Goal: Information Seeking & Learning: Compare options

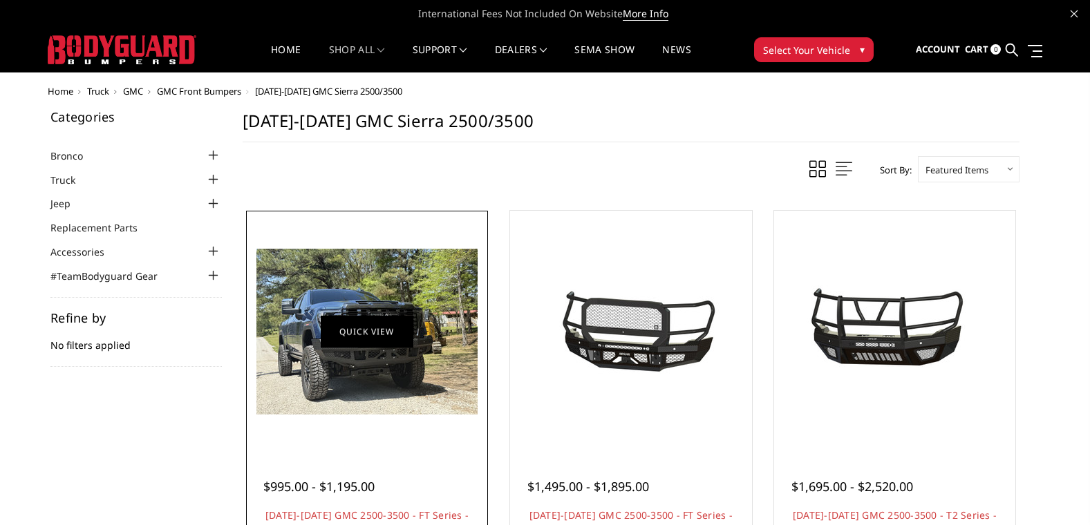
click at [352, 341] on link "Quick view" at bounding box center [367, 331] width 93 height 32
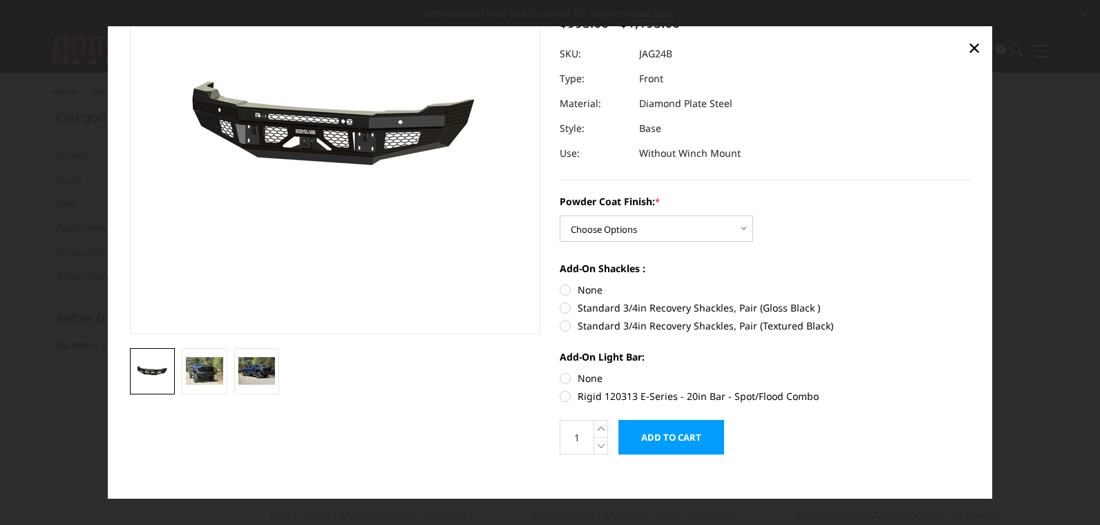
scroll to position [138, 0]
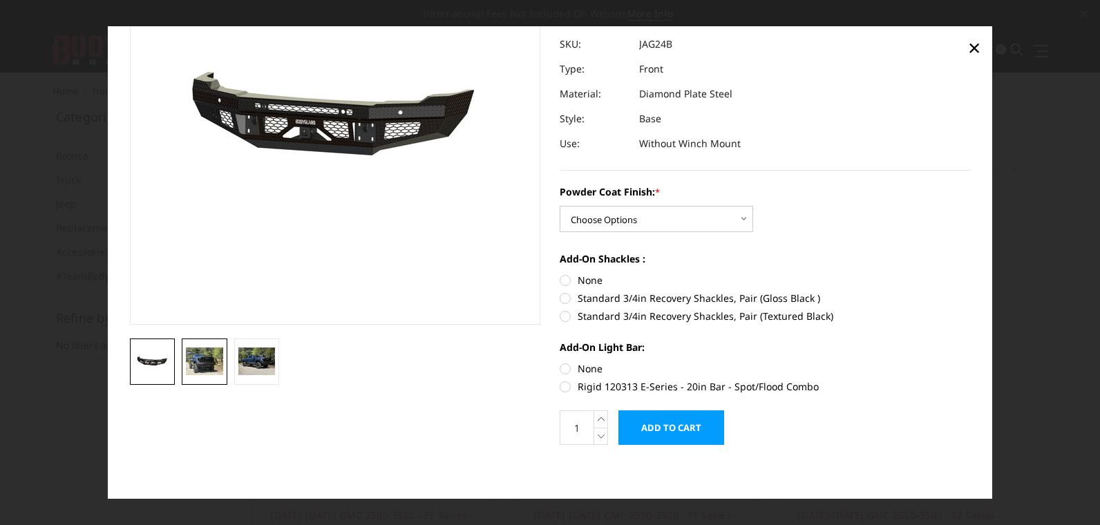
click at [203, 368] on img at bounding box center [204, 362] width 37 height 28
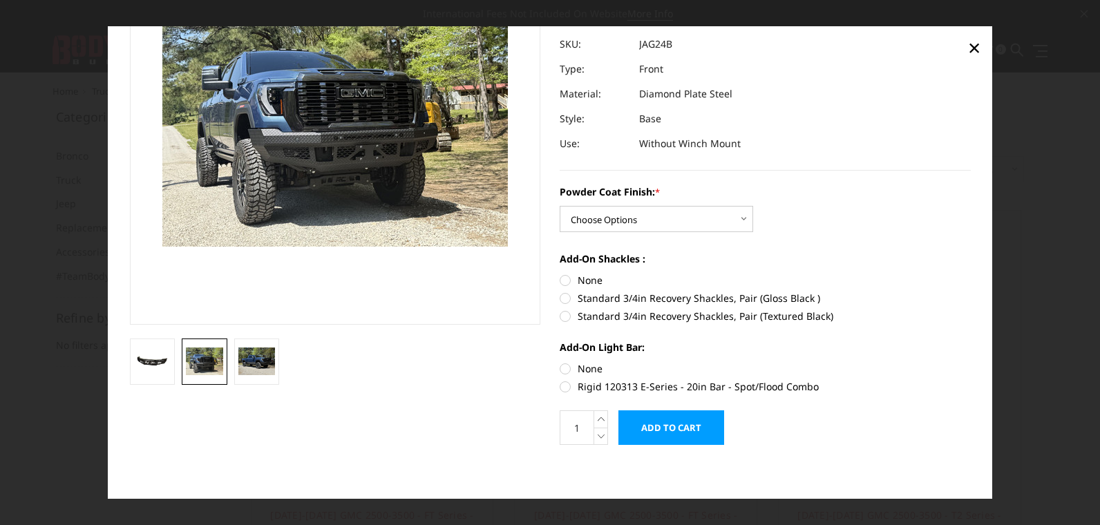
scroll to position [89, 0]
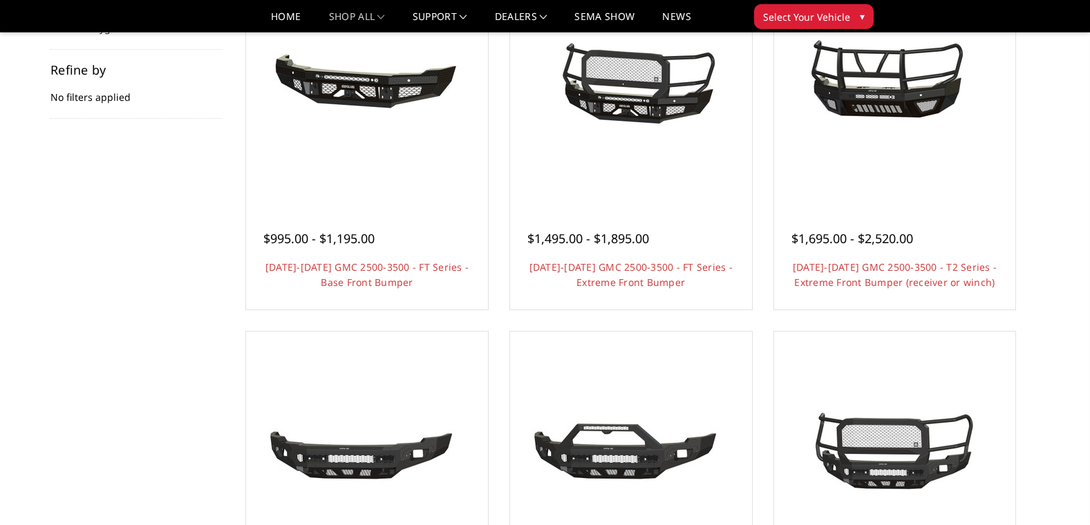
scroll to position [276, 0]
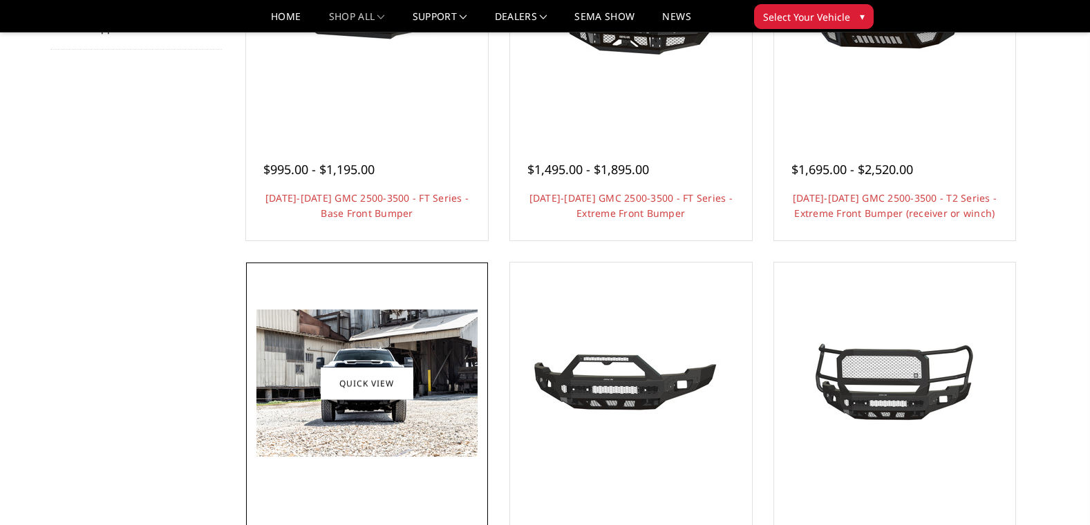
click at [359, 411] on img at bounding box center [366, 383] width 221 height 147
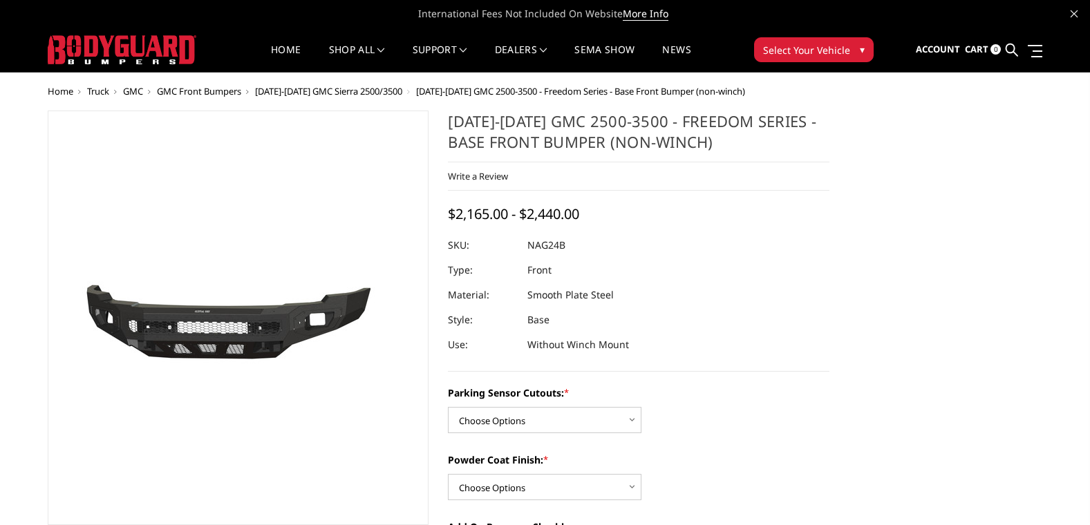
scroll to position [207, 0]
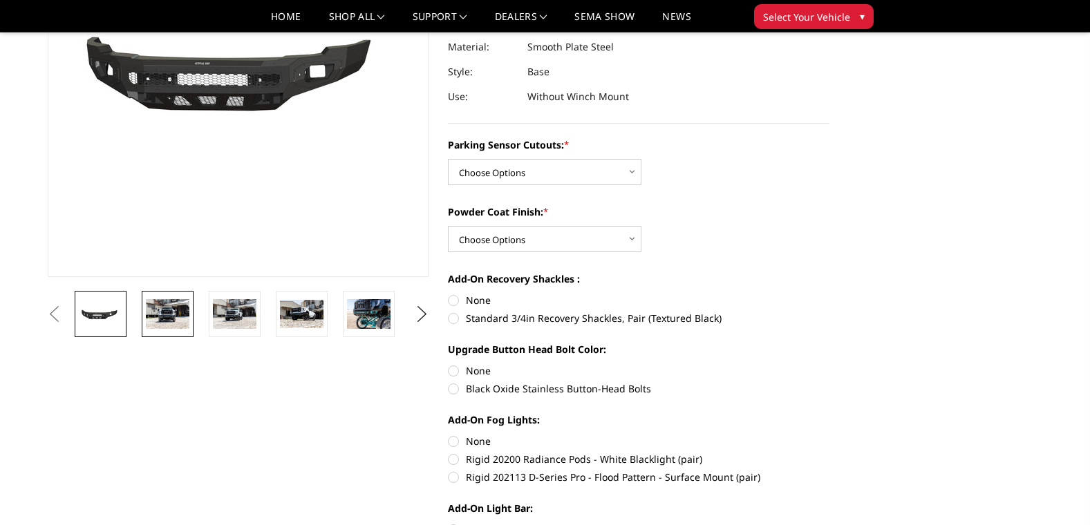
click at [161, 314] on img at bounding box center [168, 313] width 44 height 29
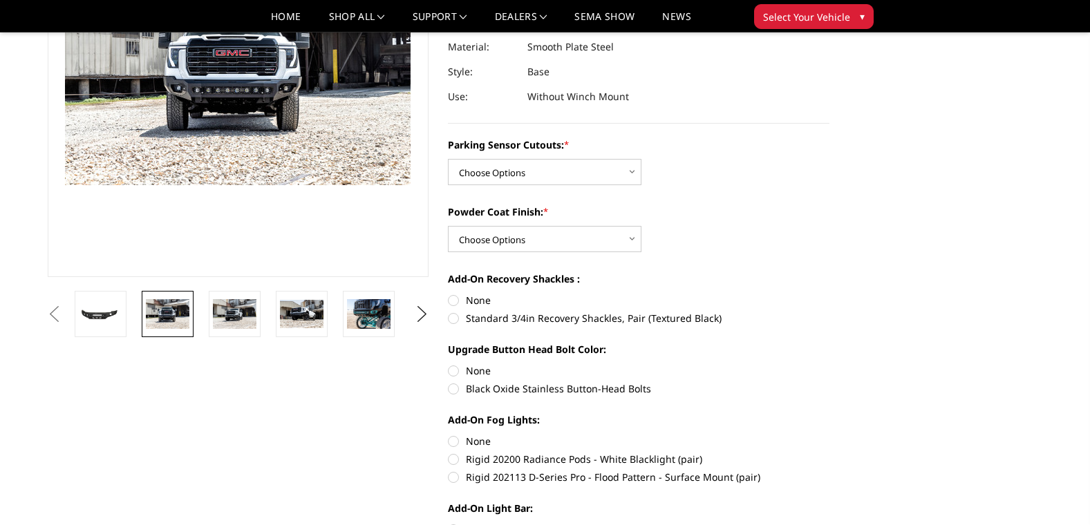
scroll to position [173, 0]
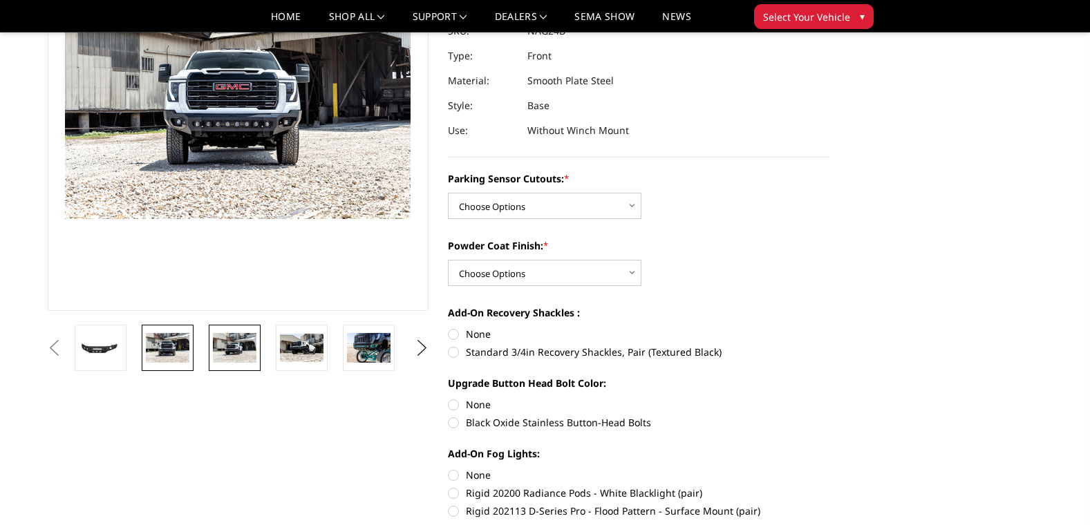
click at [227, 352] on img at bounding box center [235, 347] width 44 height 29
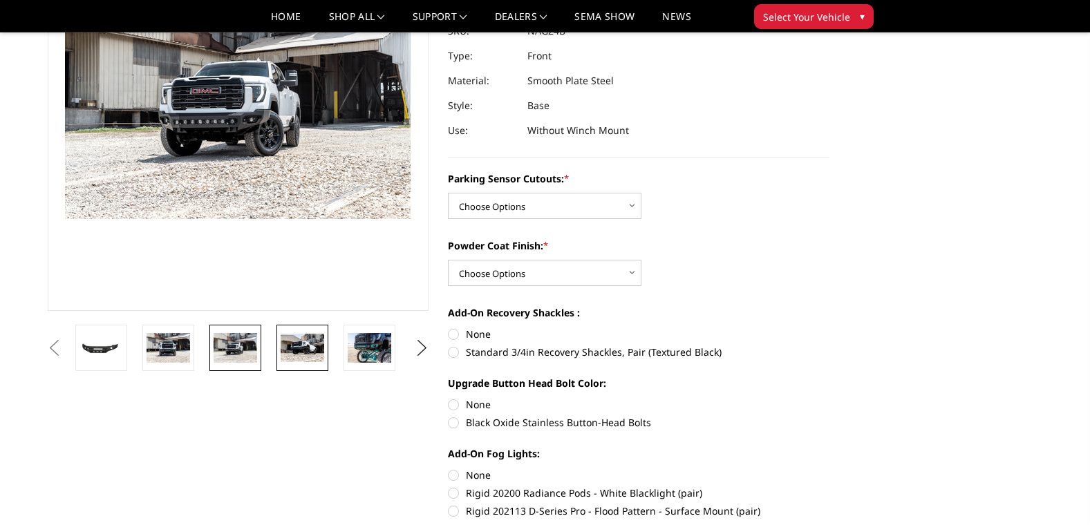
click at [291, 346] on img at bounding box center [303, 348] width 44 height 28
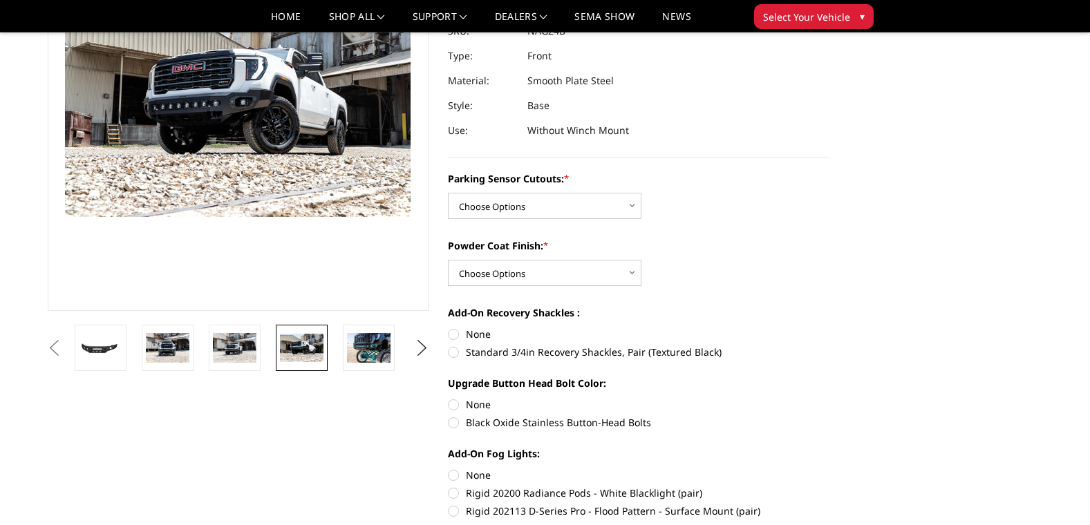
scroll to position [175, 0]
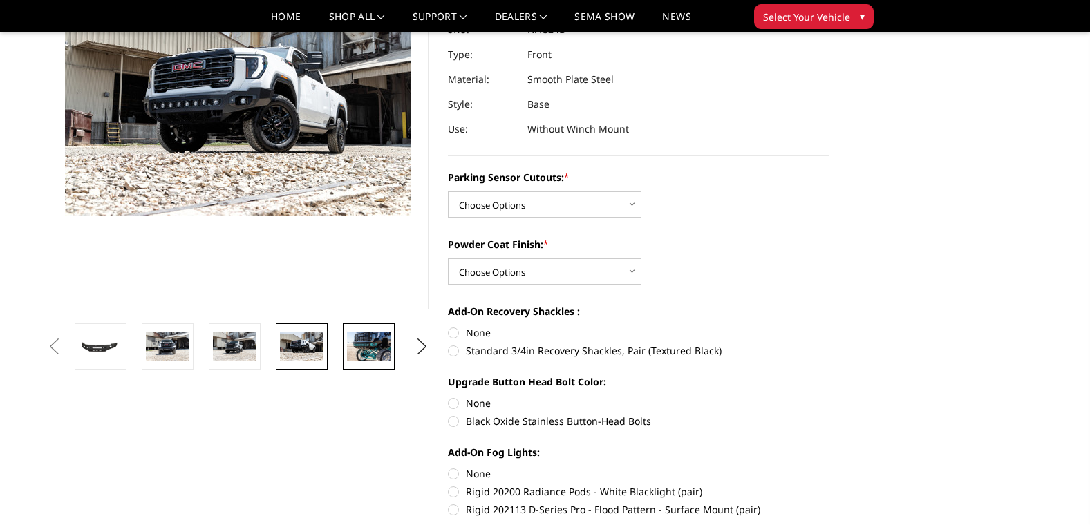
click at [366, 346] on img at bounding box center [369, 346] width 44 height 29
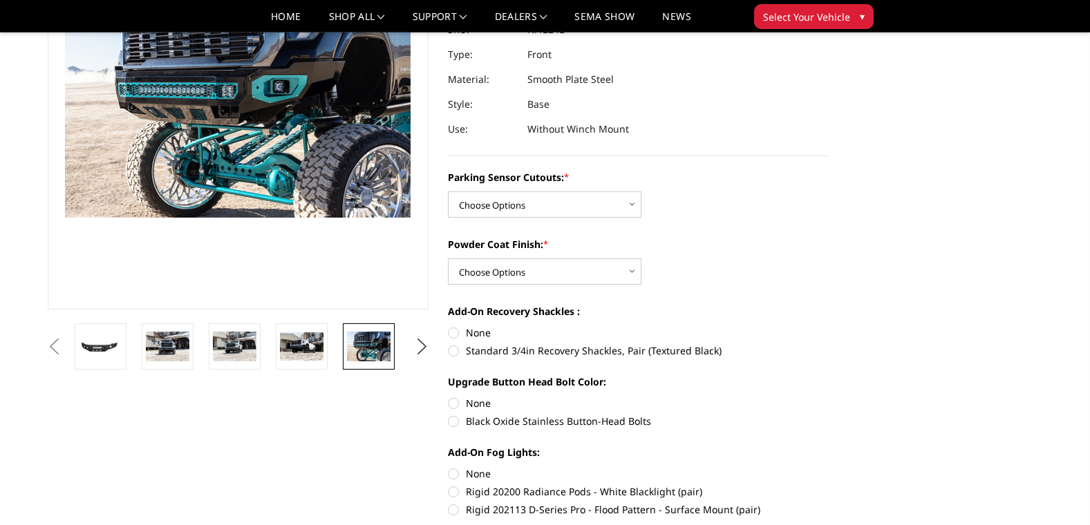
scroll to position [173, 0]
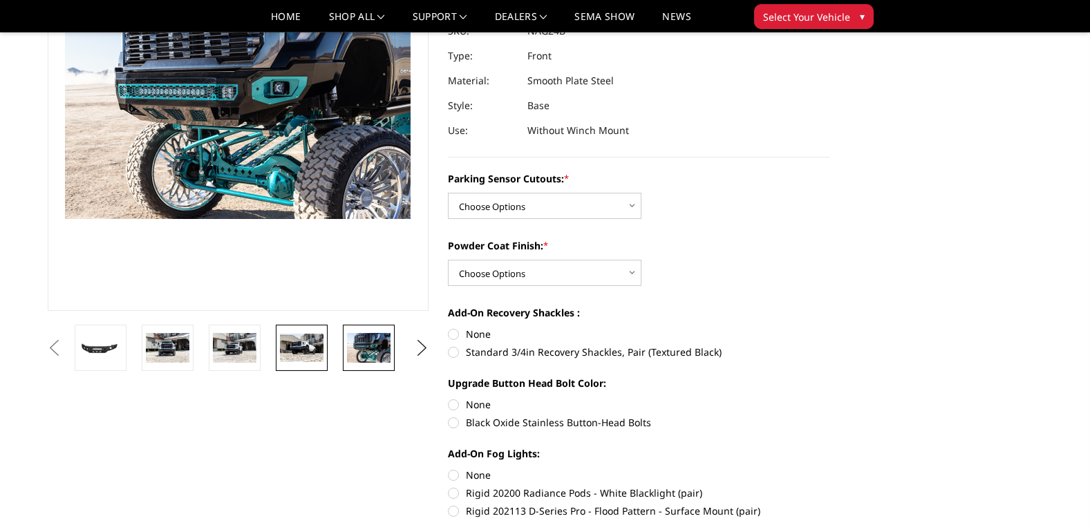
click at [286, 351] on img at bounding box center [302, 348] width 44 height 28
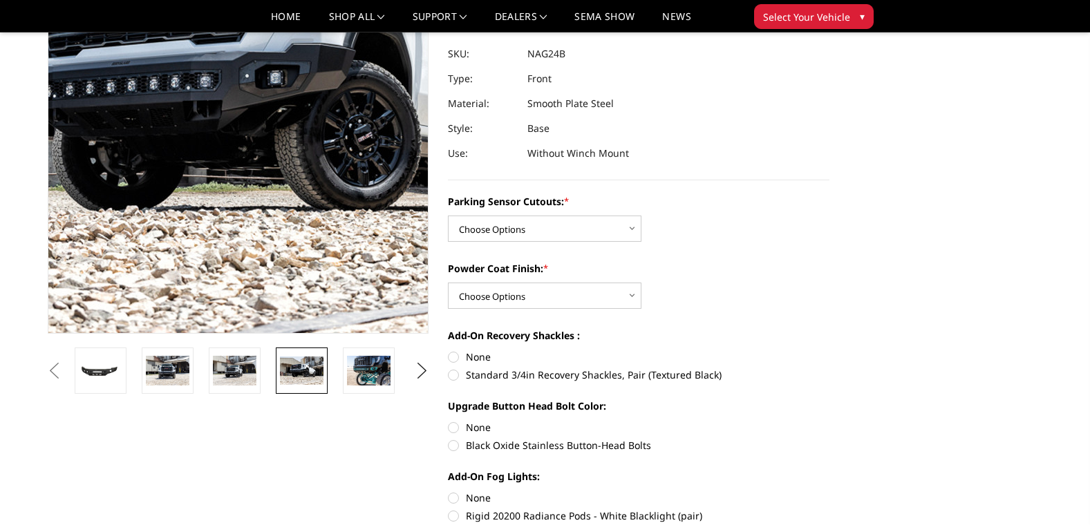
scroll to position [244, 0]
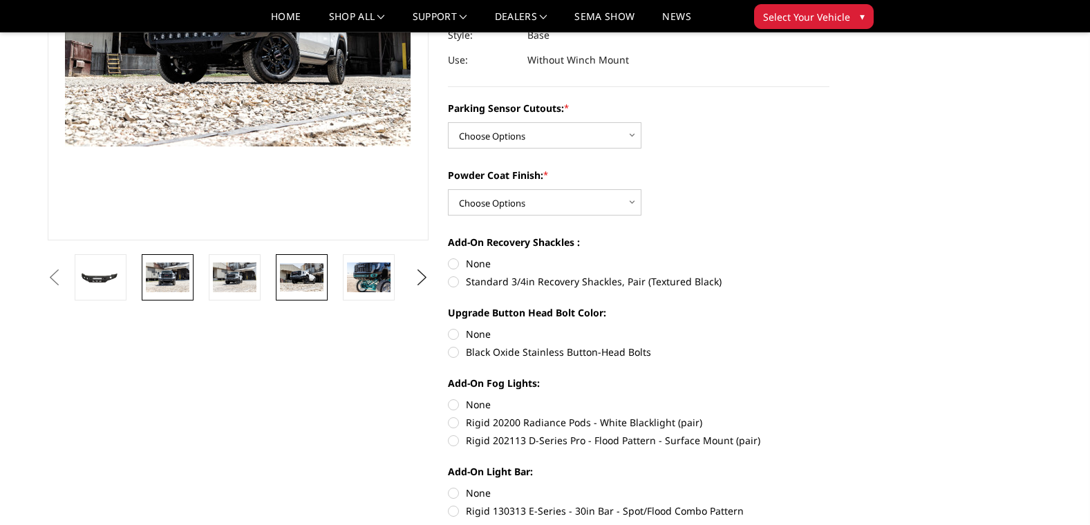
click at [171, 276] on img at bounding box center [168, 277] width 44 height 29
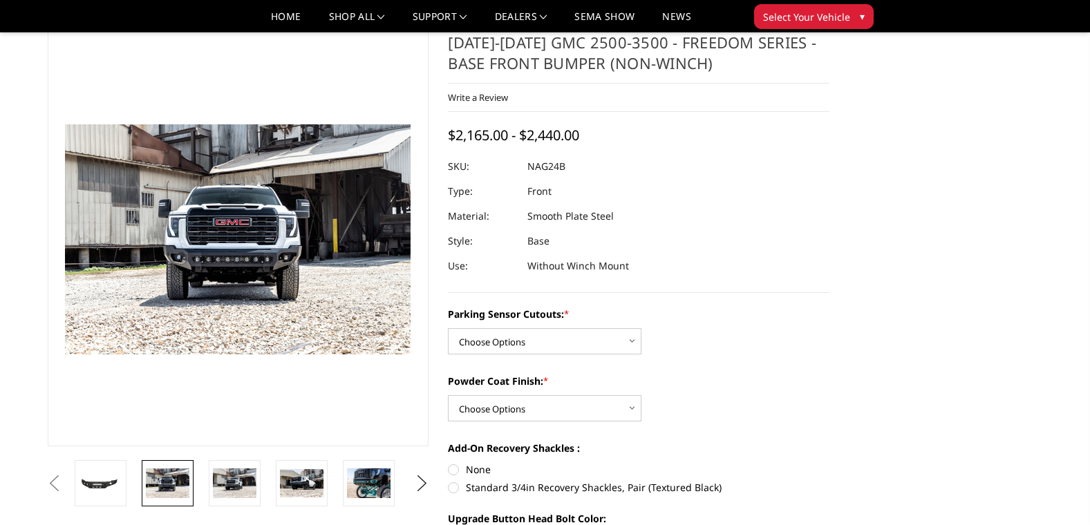
scroll to position [35, 0]
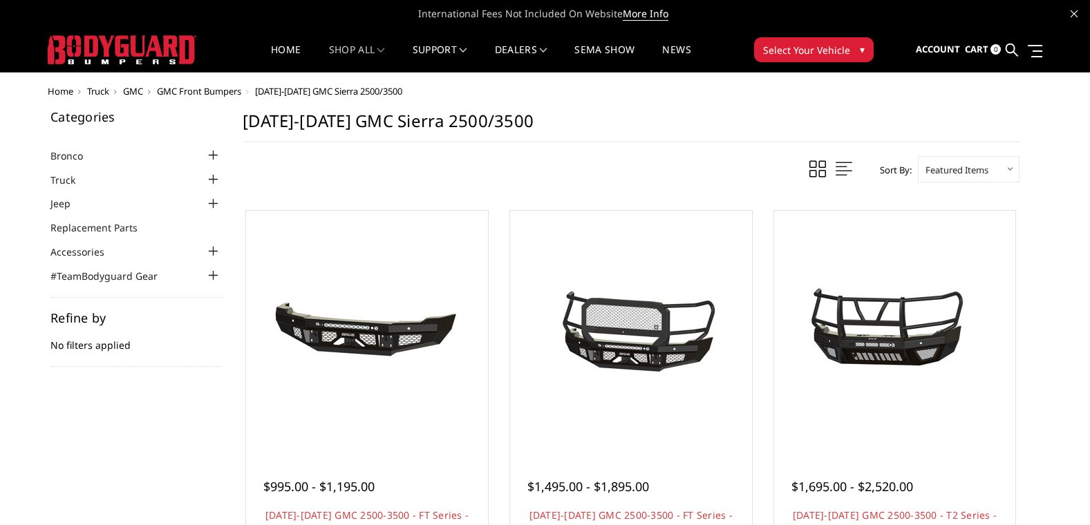
click at [860, 45] on span "▾" at bounding box center [862, 49] width 5 height 15
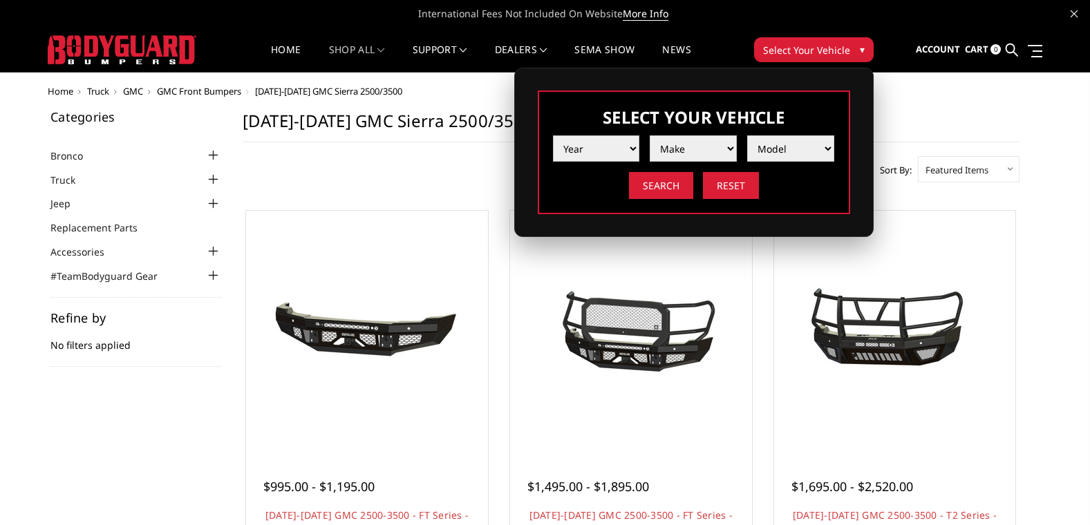
click at [634, 154] on select "Year 2025 2024 2023 2022 2021 2020 2019 2018 2017 2016 2015 2014 2013 2012 2011…" at bounding box center [596, 148] width 87 height 26
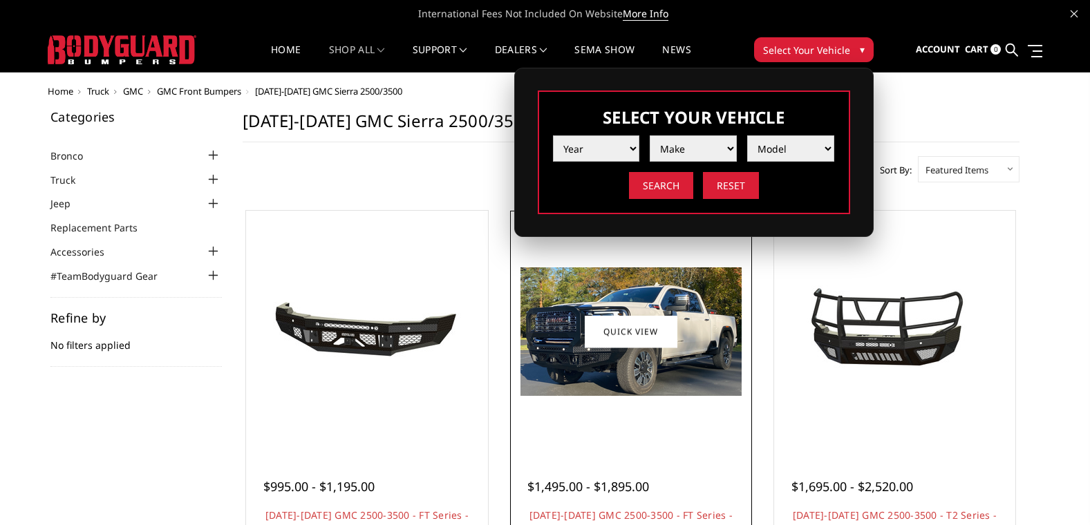
select select "yr_2016"
click at [553, 135] on select "Year 2025 2024 2023 2022 2021 2020 2019 2018 2017 2016 2015 2014 2013 2012 2011…" at bounding box center [596, 148] width 87 height 26
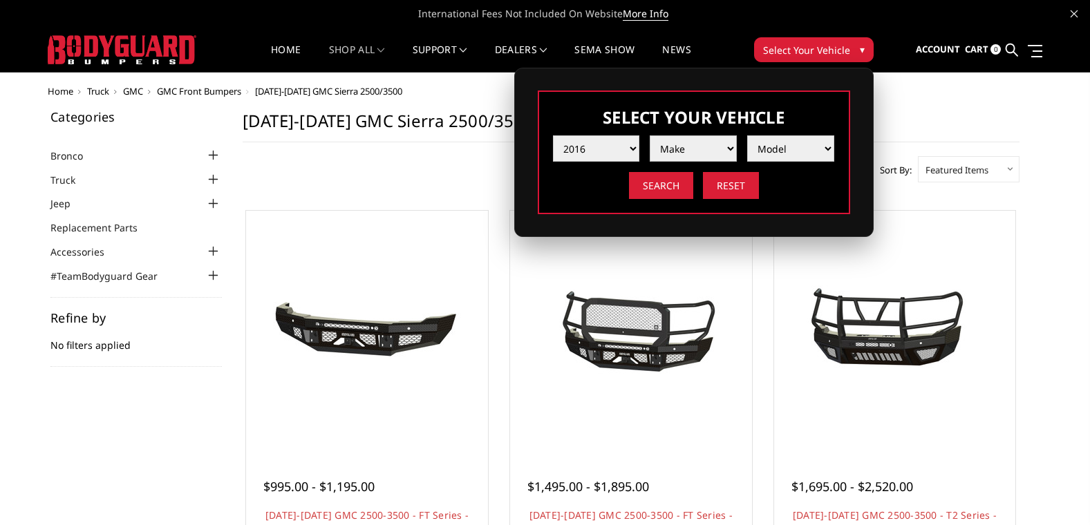
click at [686, 151] on select "Make Chevrolet Ford GMC Nissan Ram Toyota" at bounding box center [693, 148] width 87 height 26
select select "mk_gmc"
click at [650, 135] on select "Make Chevrolet Ford GMC Nissan Ram Toyota" at bounding box center [693, 148] width 87 height 26
click at [783, 151] on select "Model Canyon Sierra 1500 Sierra 2500 / 3500 Yukon 1500" at bounding box center [790, 148] width 87 height 26
select select "md_sierra-2500-3500"
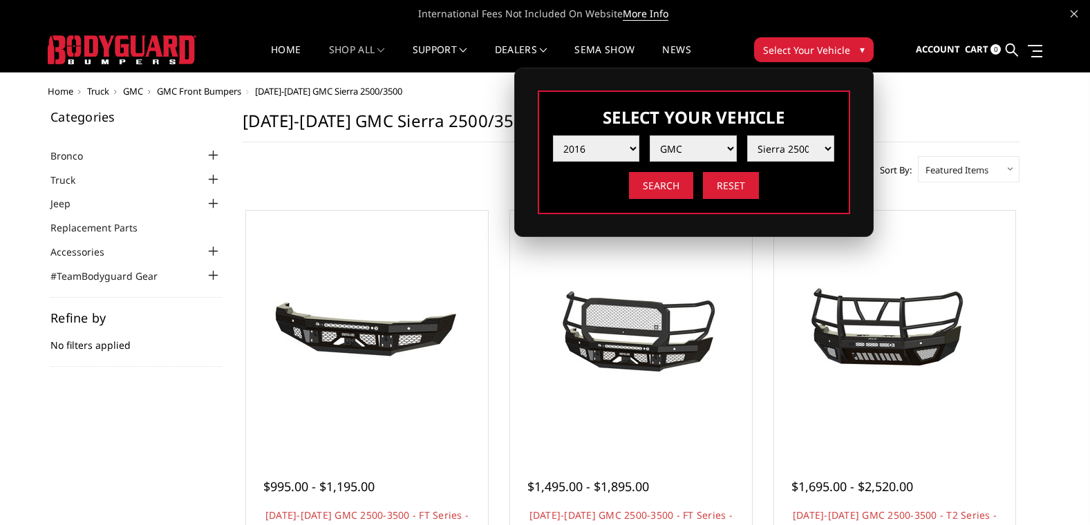
click at [747, 135] on select "Model Canyon Sierra 1500 Sierra 2500 / 3500 Yukon 1500" at bounding box center [790, 148] width 87 height 26
click at [652, 168] on div "Year 2025 2024 2023 2022 2021 2020 2019 2018 2017 2016 2015 2014 2013 2012 2011…" at bounding box center [694, 162] width 282 height 74
click at [658, 176] on input "Search" at bounding box center [661, 185] width 64 height 27
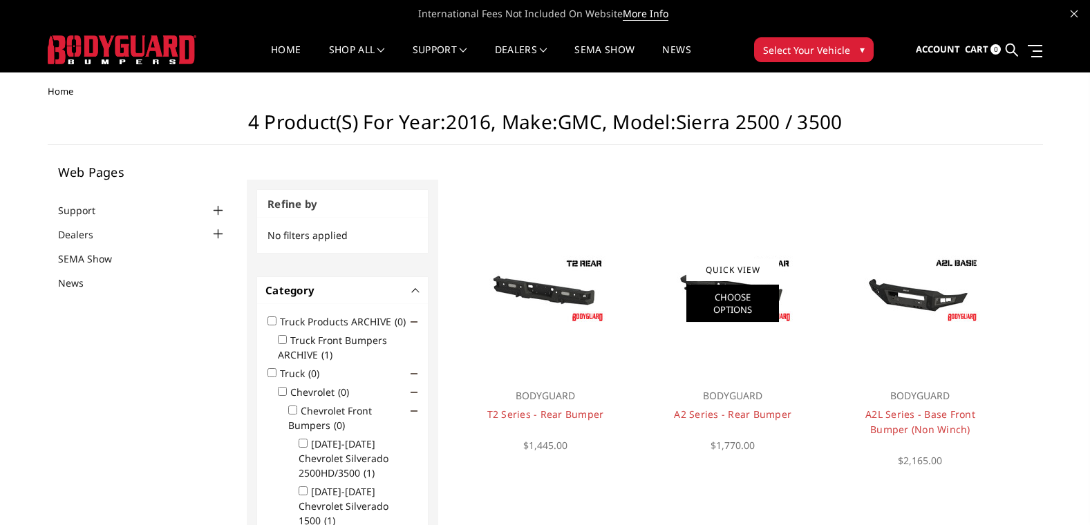
click at [731, 291] on link "Choose Options" at bounding box center [732, 303] width 93 height 37
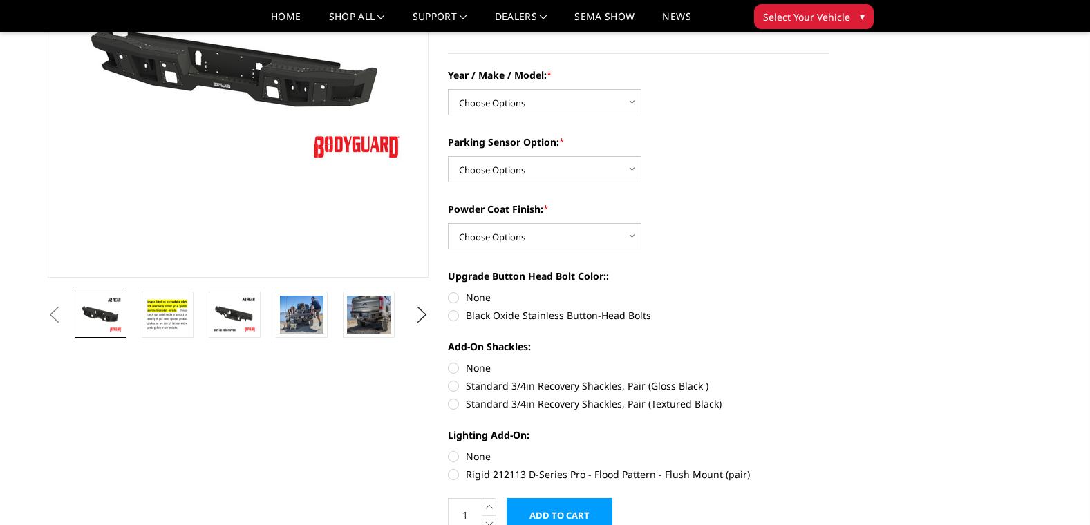
scroll to position [207, 0]
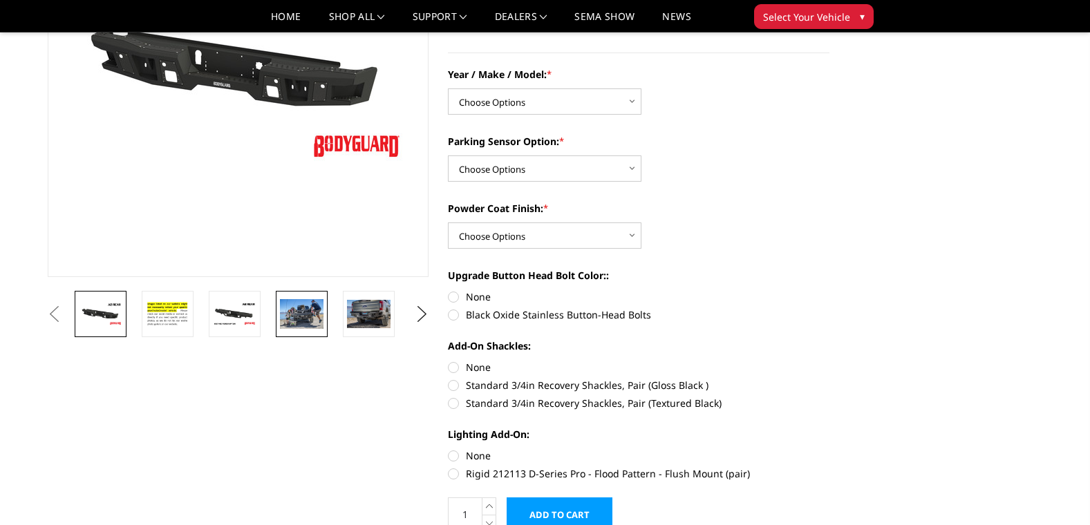
click at [305, 319] on img at bounding box center [302, 313] width 44 height 29
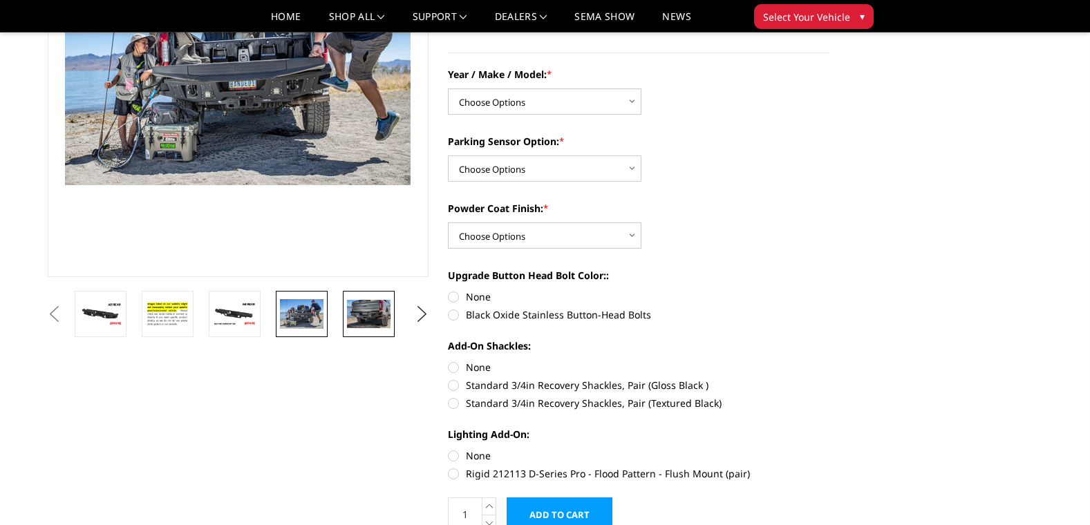
click at [373, 309] on img at bounding box center [369, 314] width 44 height 28
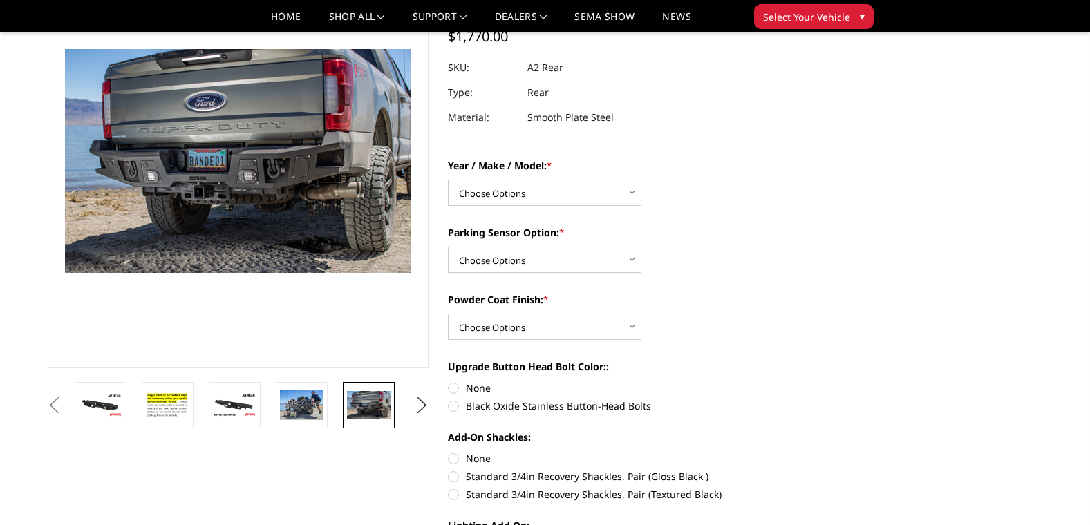
scroll to position [141, 0]
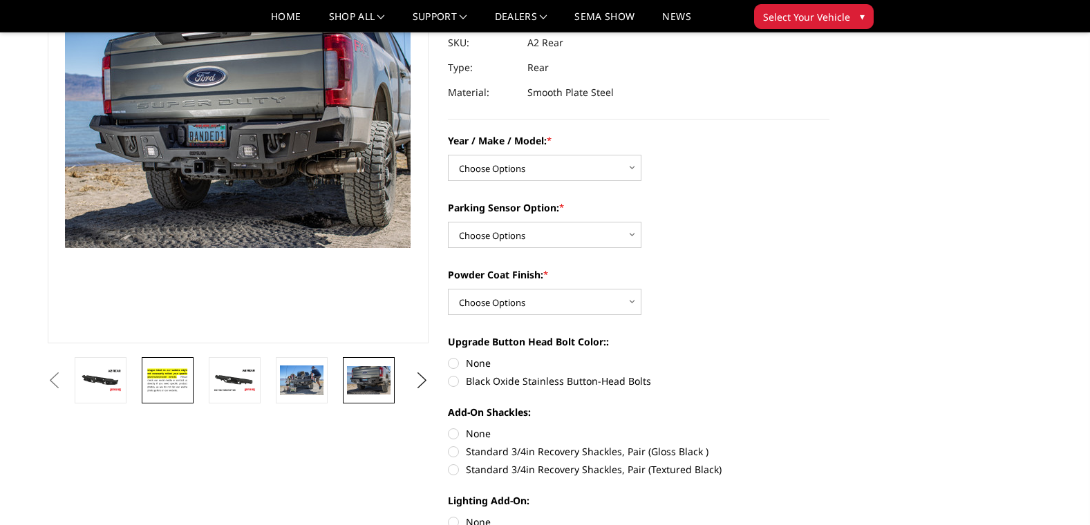
click at [156, 384] on img at bounding box center [168, 381] width 44 height 30
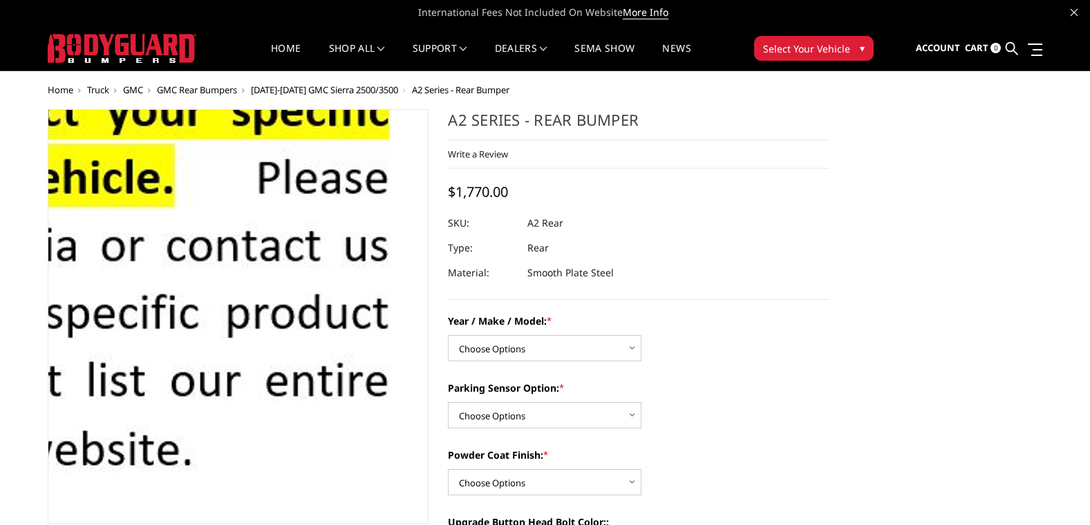
scroll to position [0, 0]
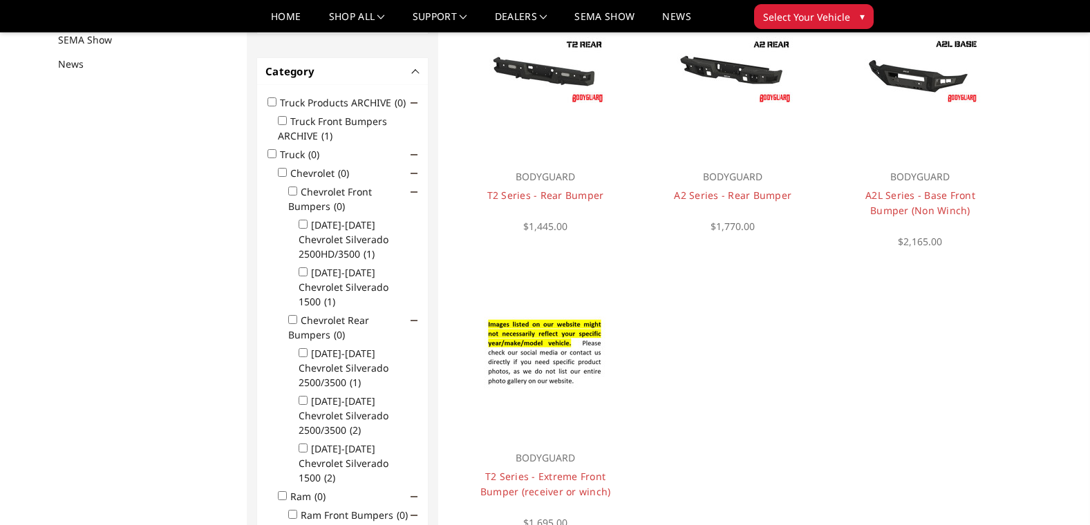
scroll to position [180, 0]
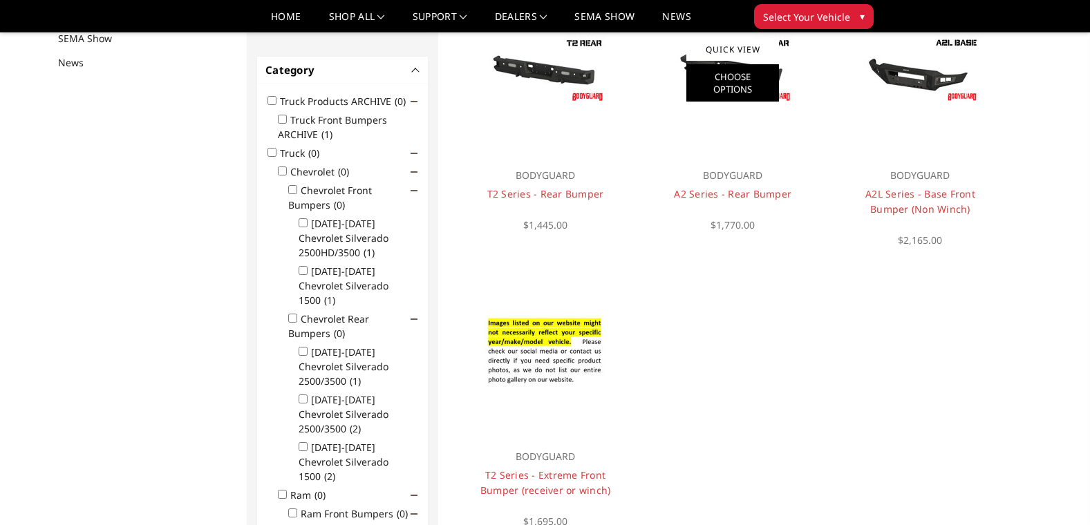
click at [731, 72] on link "Choose Options" at bounding box center [732, 82] width 93 height 37
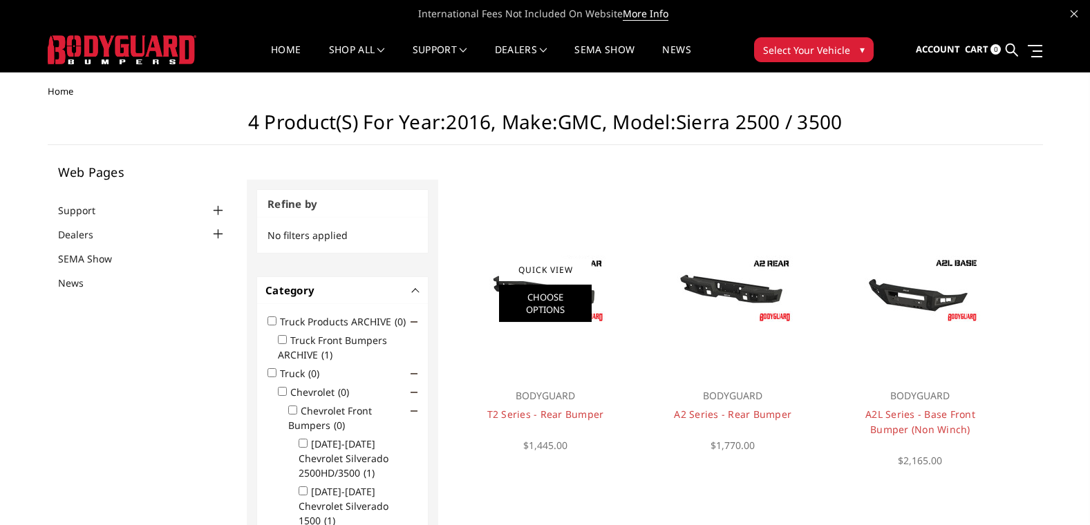
click at [560, 288] on link "Choose Options" at bounding box center [545, 303] width 93 height 37
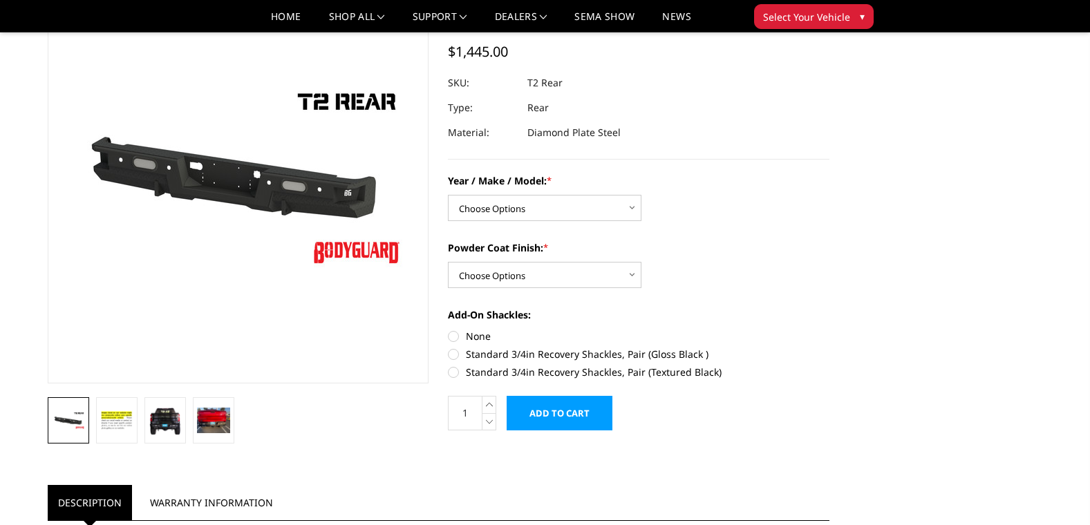
scroll to position [207, 0]
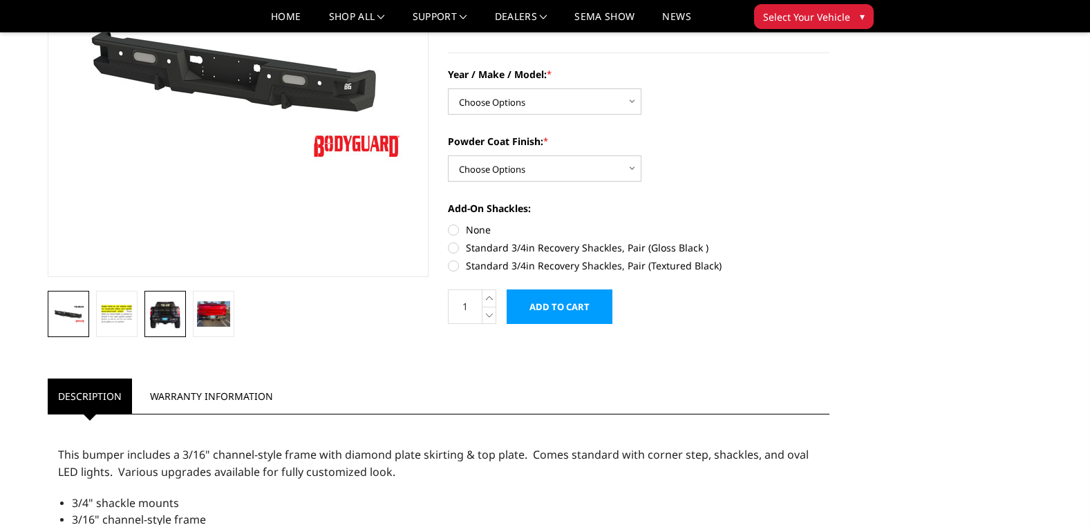
click at [160, 309] on img at bounding box center [165, 314] width 33 height 30
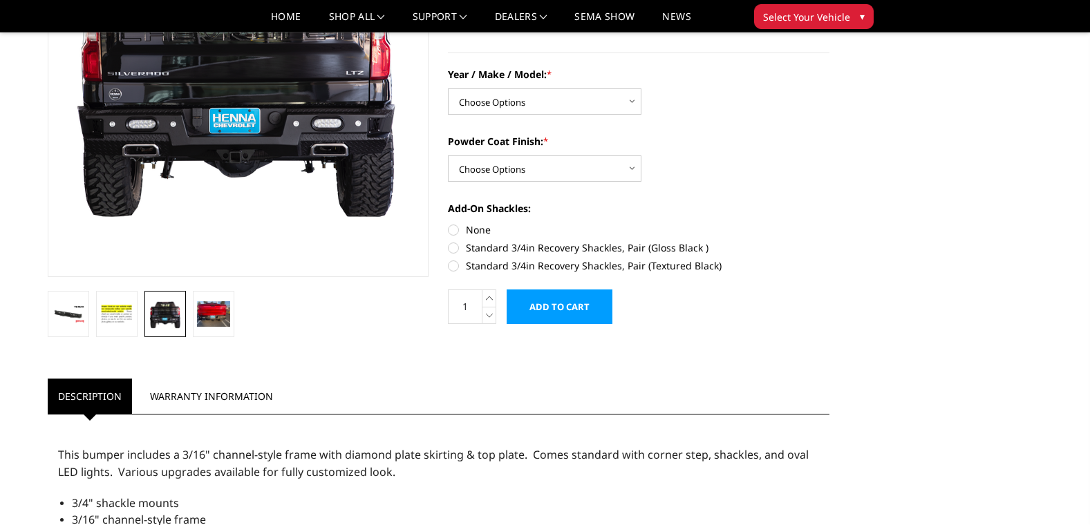
scroll to position [149, 0]
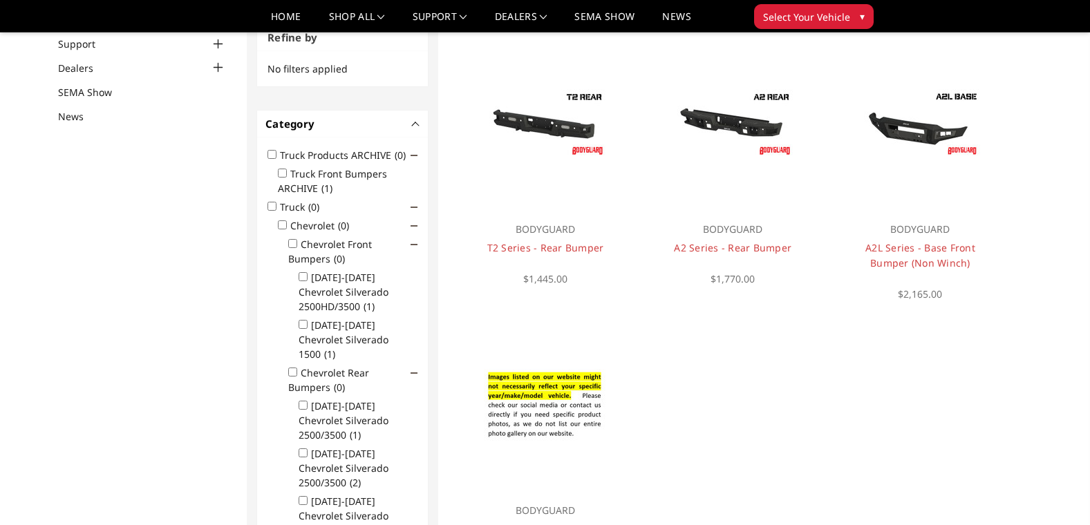
scroll to position [41, 0]
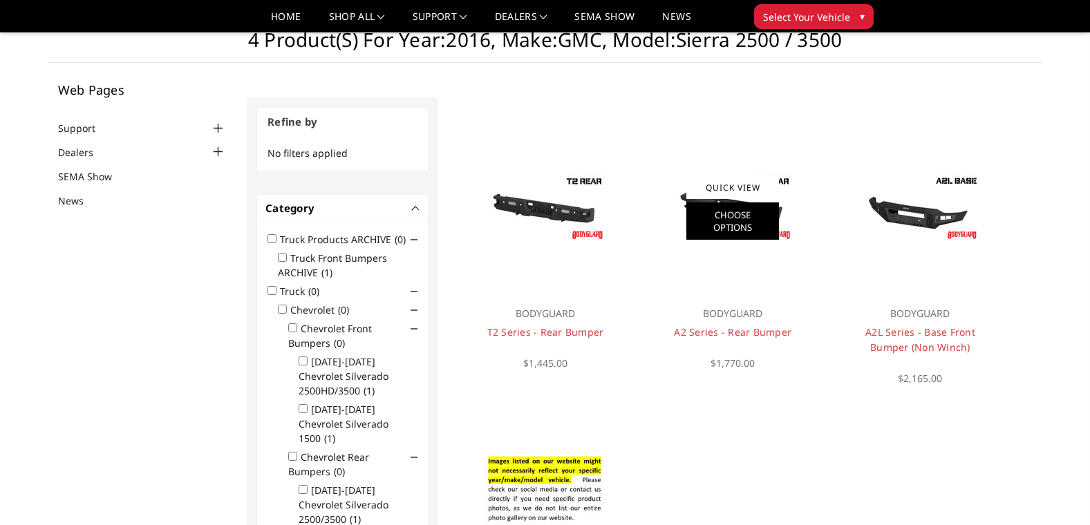
click at [743, 209] on link "Choose Options" at bounding box center [732, 221] width 93 height 37
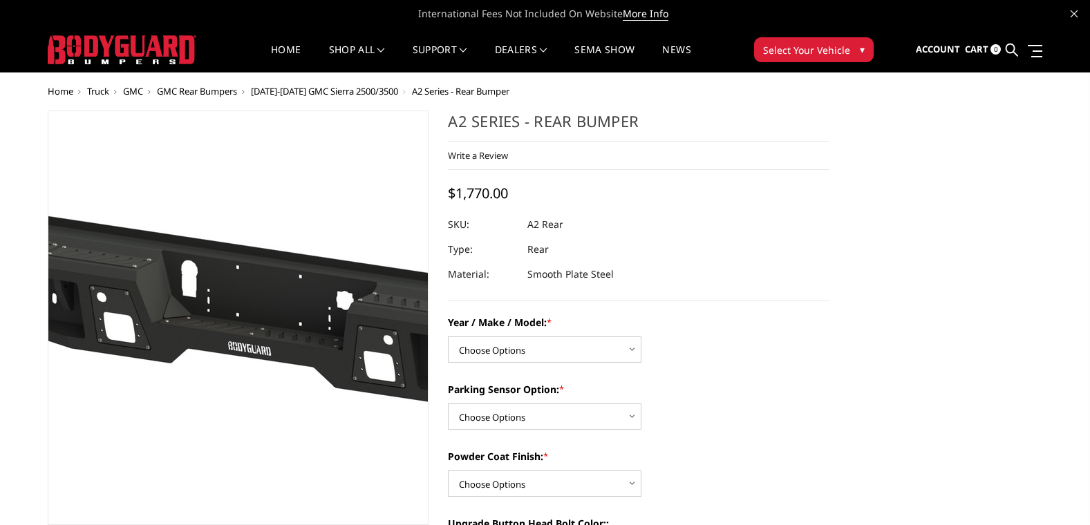
scroll to position [69, 0]
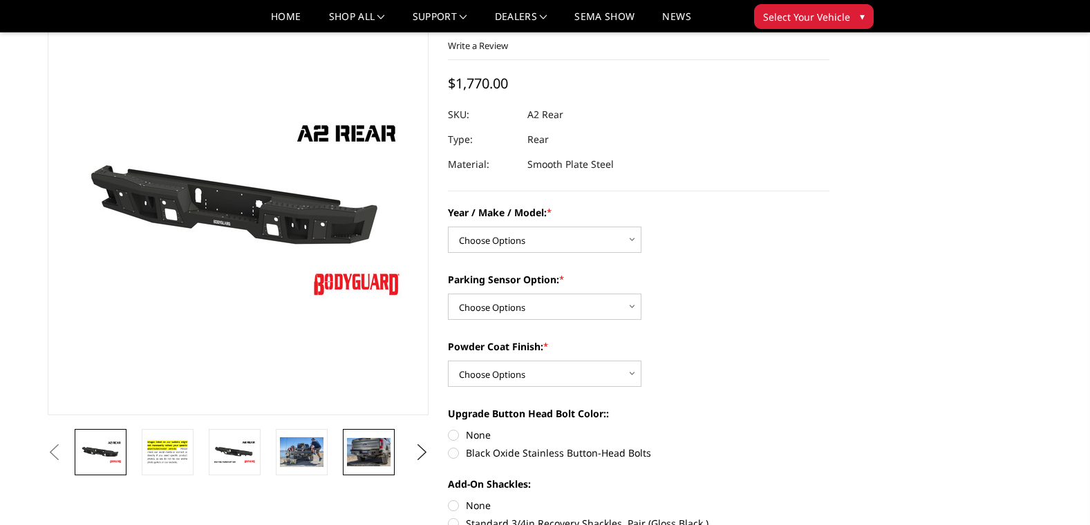
click at [367, 446] on img at bounding box center [369, 452] width 44 height 28
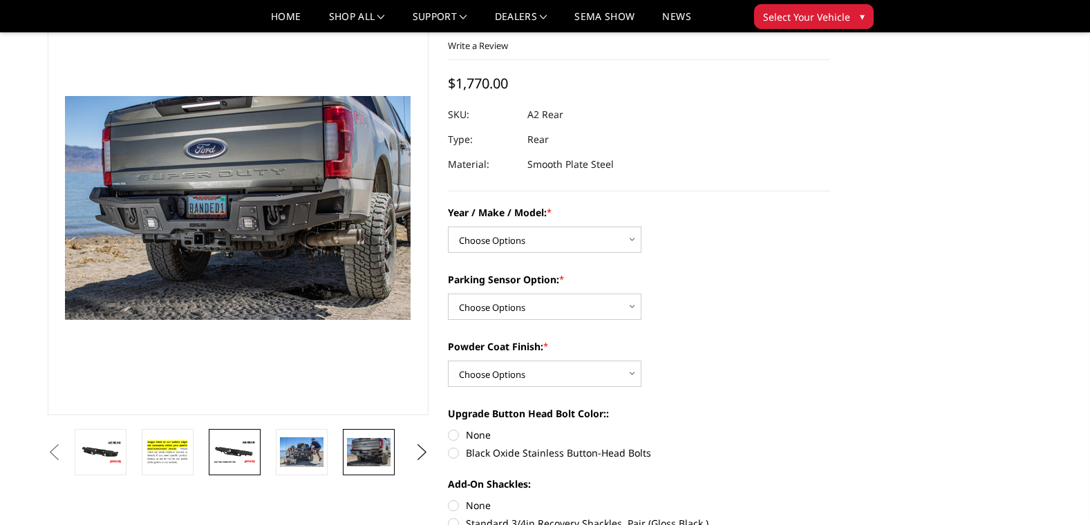
click at [249, 464] on img at bounding box center [235, 452] width 44 height 24
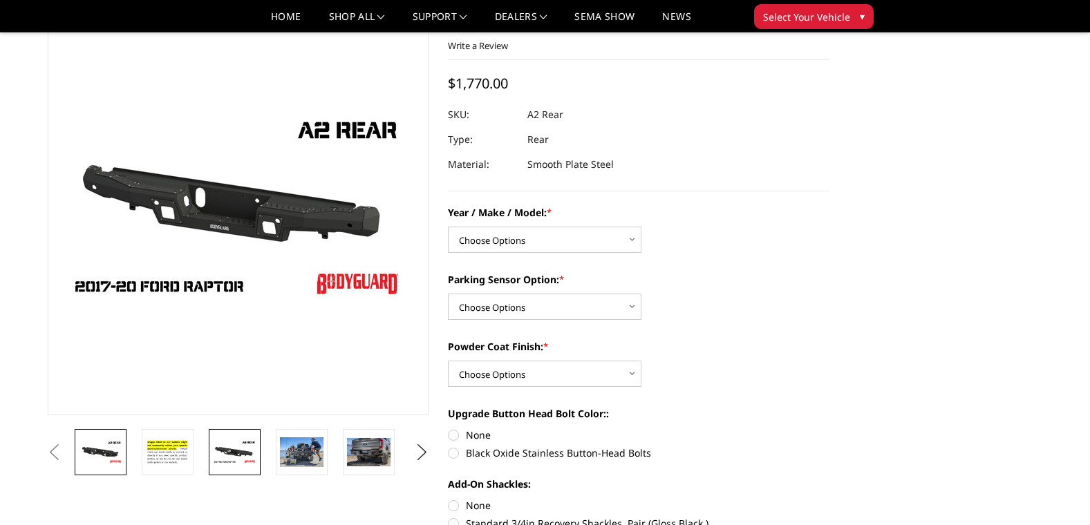
click at [106, 453] on img at bounding box center [101, 452] width 44 height 24
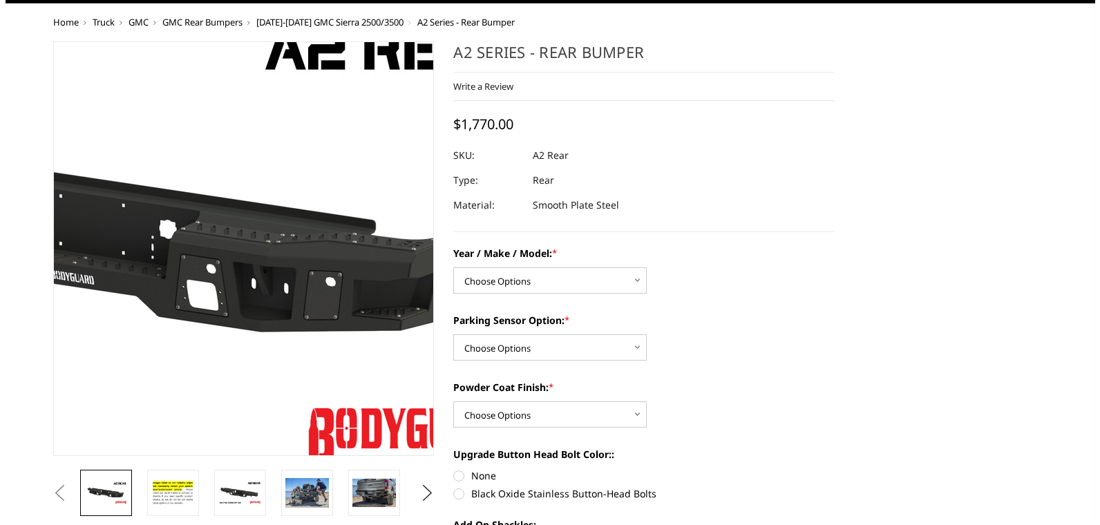
scroll to position [0, 0]
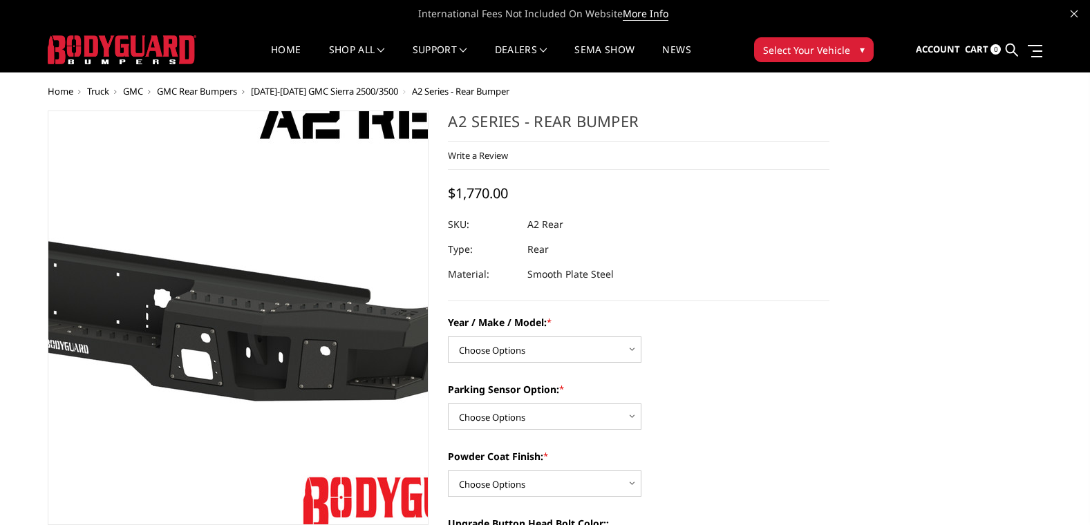
click at [337, 252] on img at bounding box center [107, 310] width 885 height 498
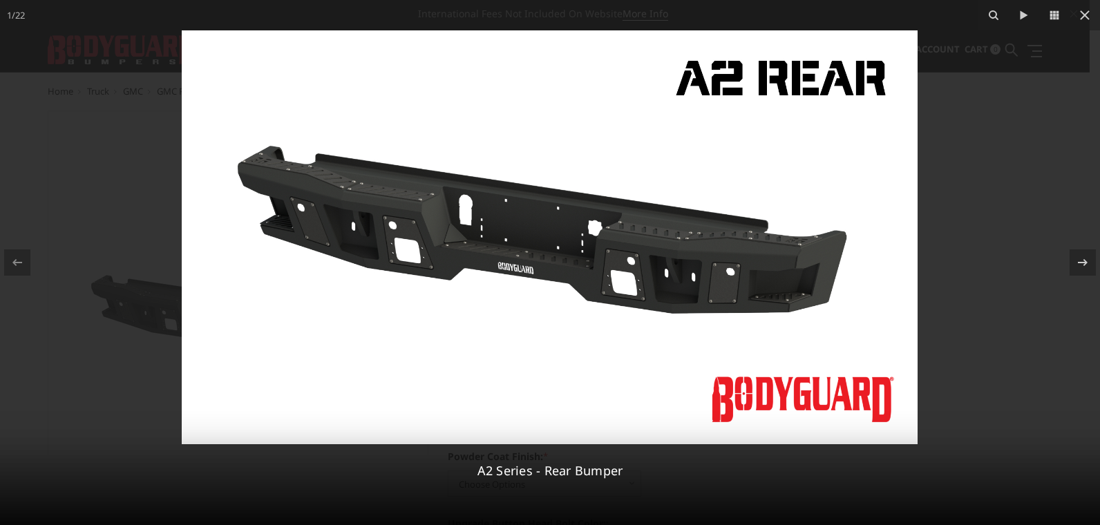
click at [645, 249] on img at bounding box center [550, 237] width 736 height 414
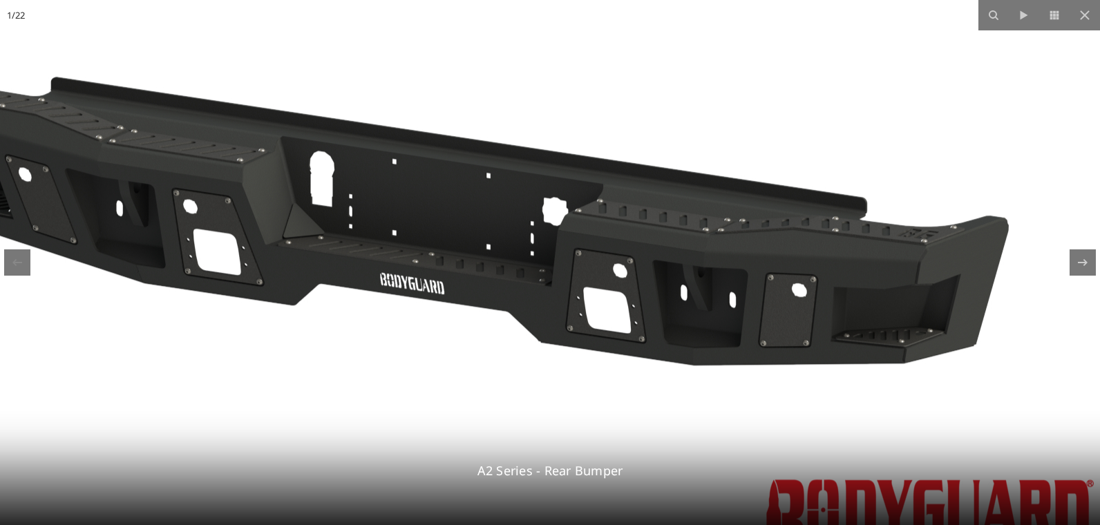
click at [645, 249] on img at bounding box center [473, 228] width 1327 height 746
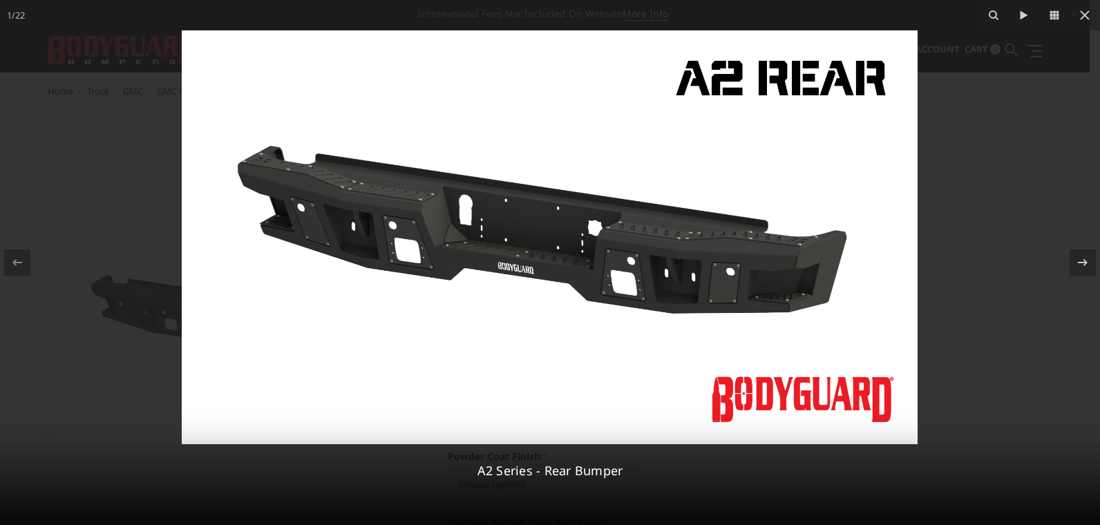
click at [645, 249] on img at bounding box center [550, 237] width 736 height 414
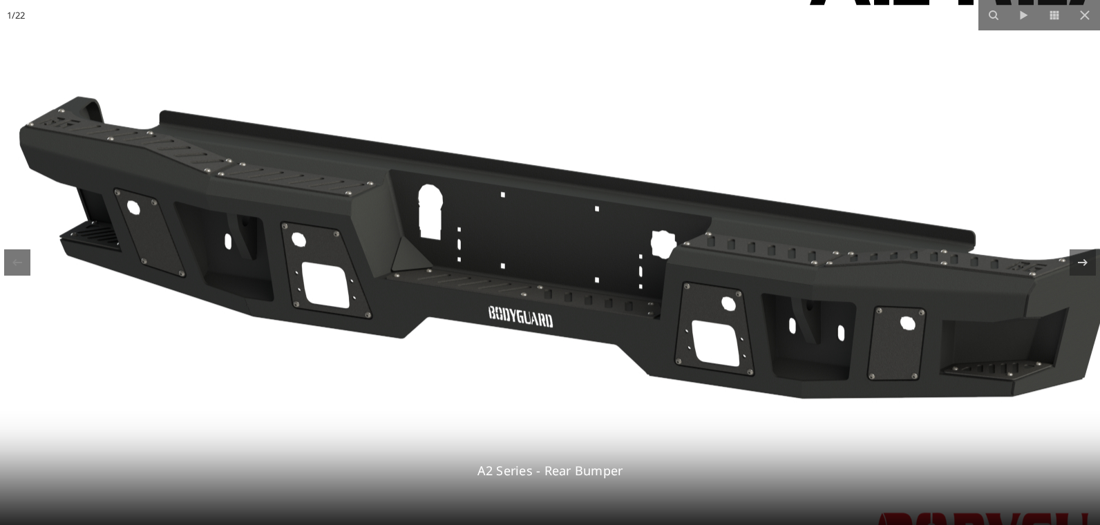
drag, startPoint x: 254, startPoint y: 259, endPoint x: 365, endPoint y: 292, distance: 115.4
click at [365, 292] on img at bounding box center [581, 261] width 1327 height 746
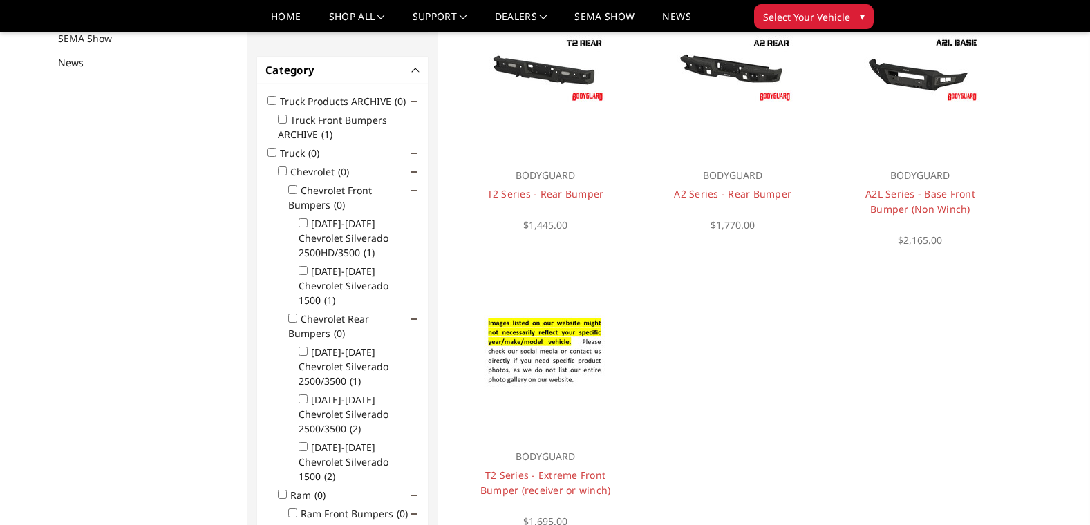
scroll to position [111, 0]
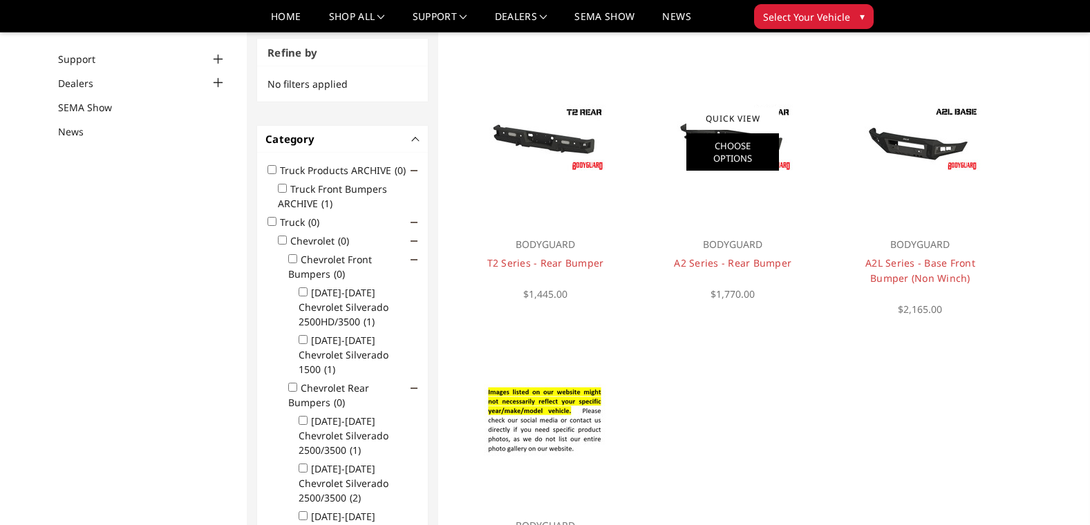
click at [730, 135] on link "Choose Options" at bounding box center [732, 151] width 93 height 37
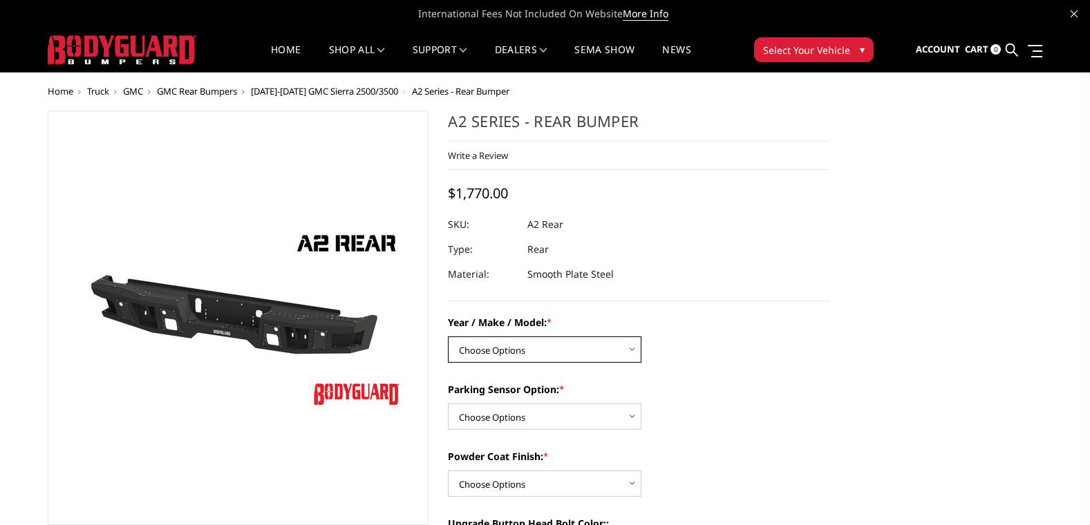
click at [633, 347] on select "Choose Options Chevrolet/GMC 20-24 2500 / 3500 Chevrolet/GMC 15-19 2500 / 3500 …" at bounding box center [545, 350] width 194 height 26
select select "1606"
click at [448, 337] on select "Choose Options Chevrolet/GMC 20-24 2500 / 3500 Chevrolet/GMC 15-19 2500 / 3500 …" at bounding box center [545, 350] width 194 height 26
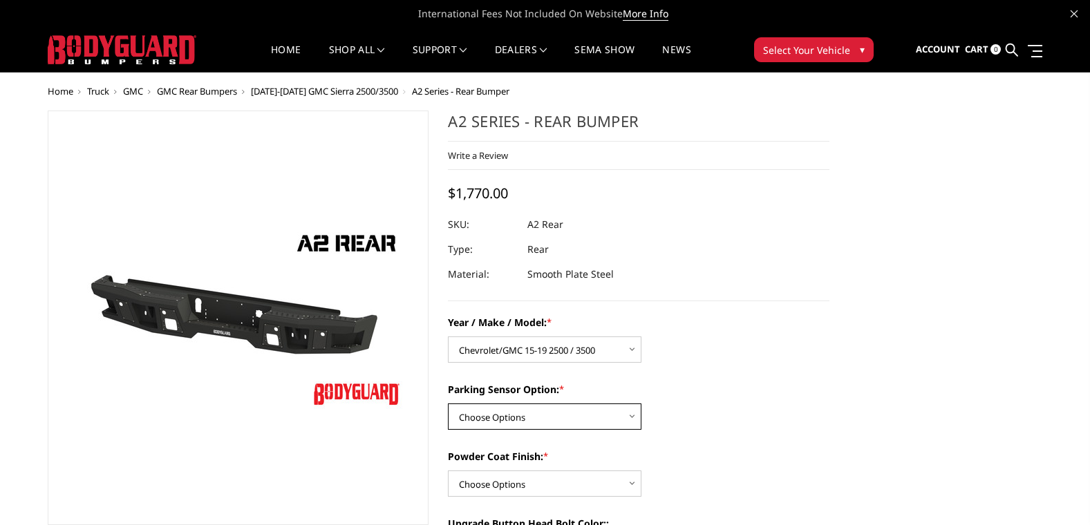
click at [547, 416] on select "Choose Options Yes - With sensor cutouts No - Without sensor cutouts" at bounding box center [545, 417] width 194 height 26
select select "564"
click at [448, 404] on select "Choose Options Yes - With sensor cutouts No - Without sensor cutouts" at bounding box center [545, 417] width 194 height 26
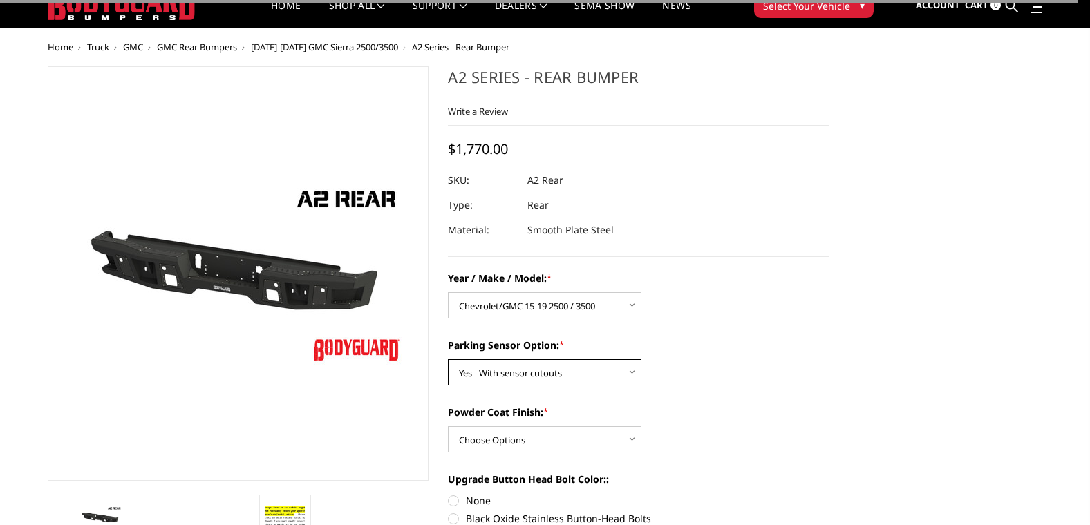
scroll to position [69, 0]
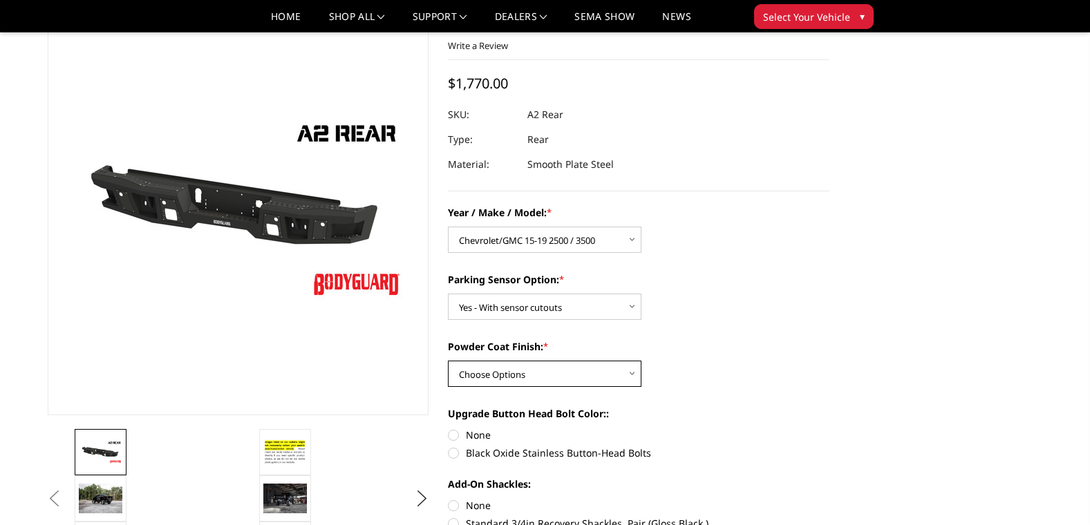
click at [529, 372] on select "Choose Options Bare metal (included) Texture black powder coat" at bounding box center [545, 374] width 194 height 26
select select "551"
click at [448, 361] on select "Choose Options Bare metal (included) Texture black powder coat" at bounding box center [545, 374] width 194 height 26
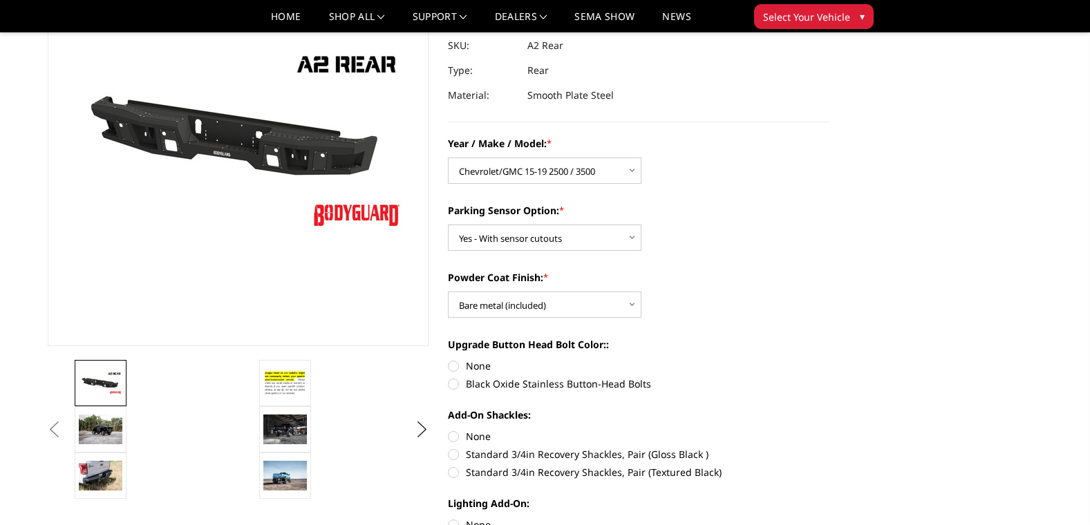
click at [453, 363] on label "None" at bounding box center [639, 366] width 382 height 15
click at [449, 359] on input "None" at bounding box center [448, 359] width 1 height 1
radio input "true"
click at [450, 434] on label "None" at bounding box center [639, 436] width 382 height 15
click at [449, 430] on input "None" at bounding box center [448, 429] width 1 height 1
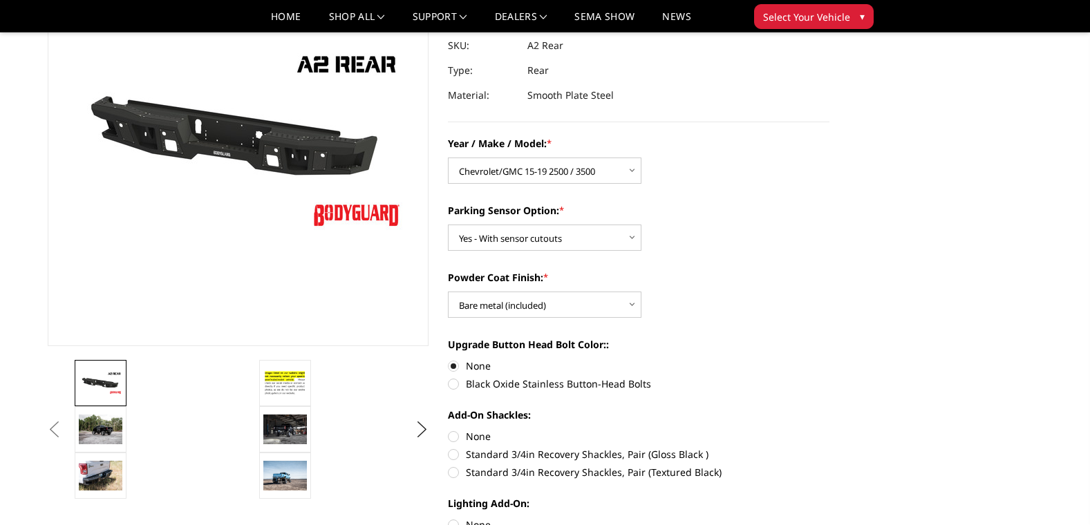
radio input "true"
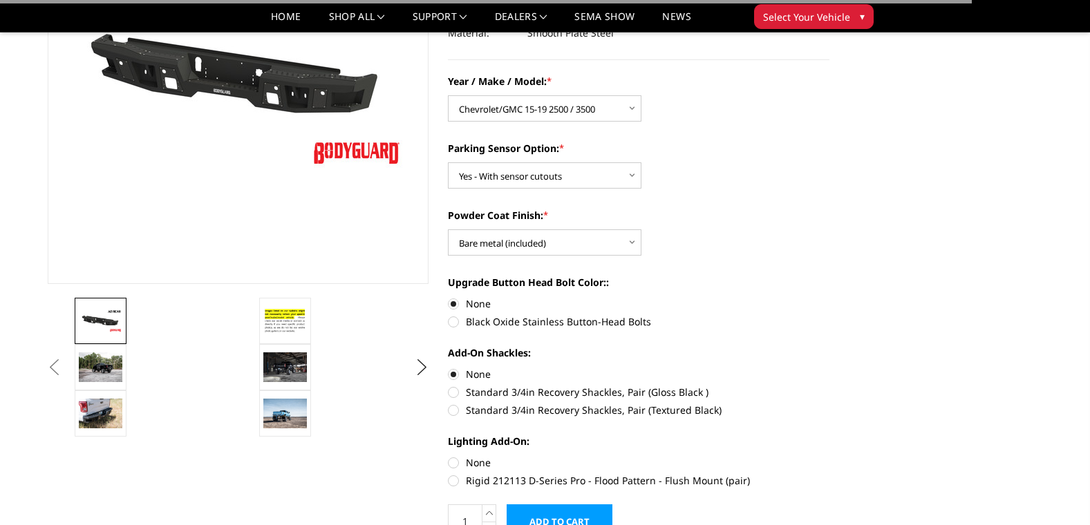
scroll to position [276, 0]
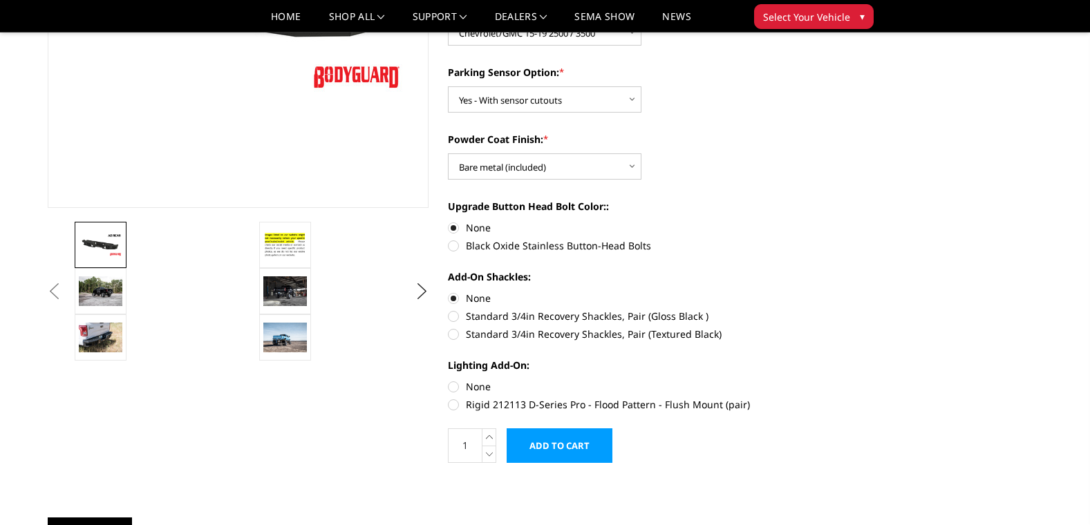
click at [454, 403] on label "Rigid 212113 D-Series Pro - Flood Pattern - Flush Mount (pair)" at bounding box center [639, 404] width 382 height 15
click at [829, 380] on input "Rigid 212113 D-Series Pro - Flood Pattern - Flush Mount (pair)" at bounding box center [829, 379] width 1 height 1
radio input "true"
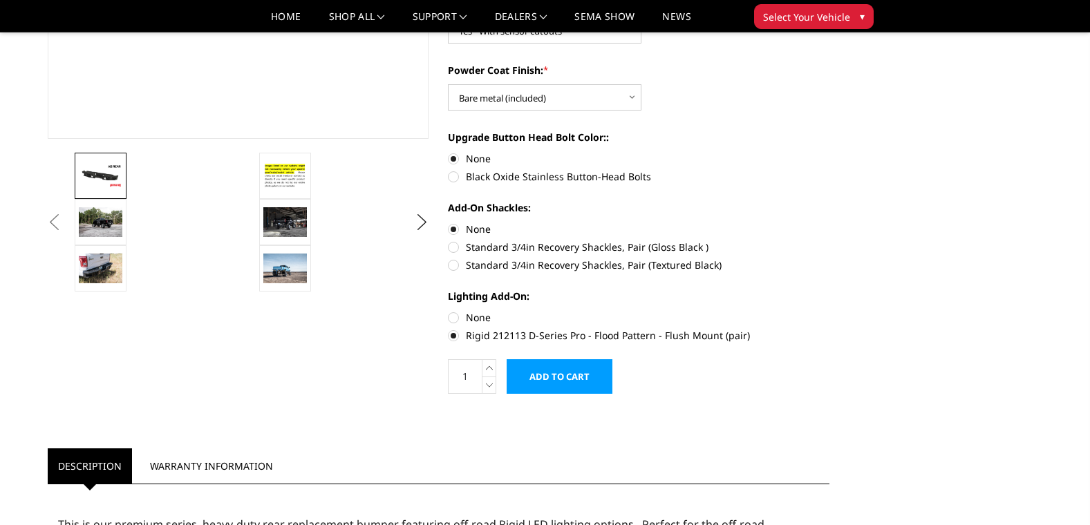
scroll to position [0, 0]
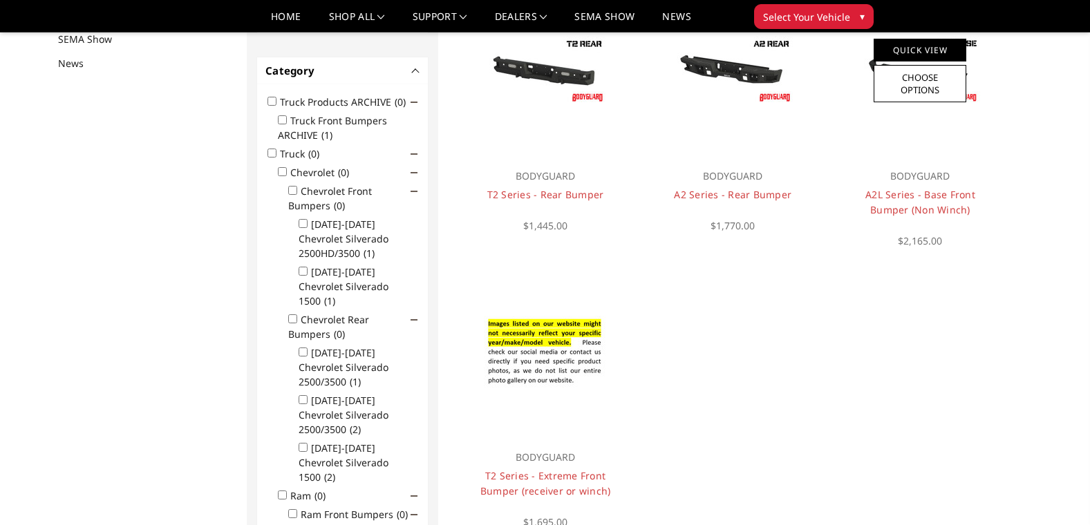
scroll to position [180, 0]
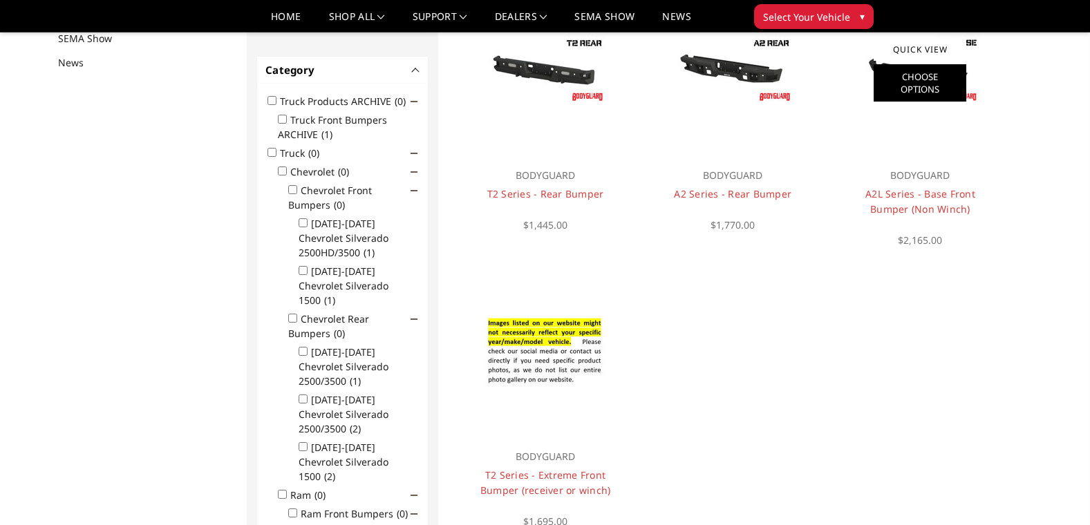
click at [901, 73] on link "Choose Options" at bounding box center [920, 82] width 93 height 37
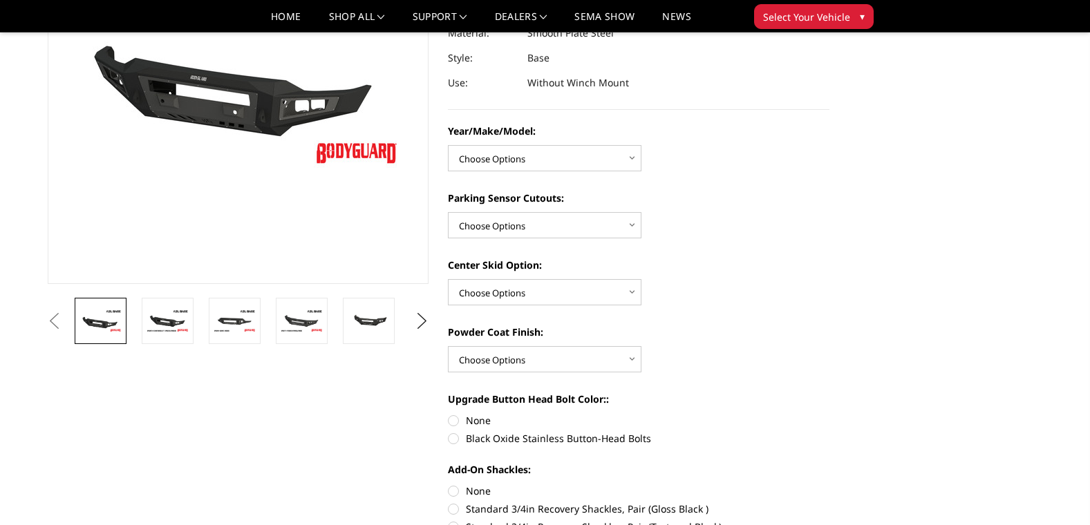
scroll to position [207, 0]
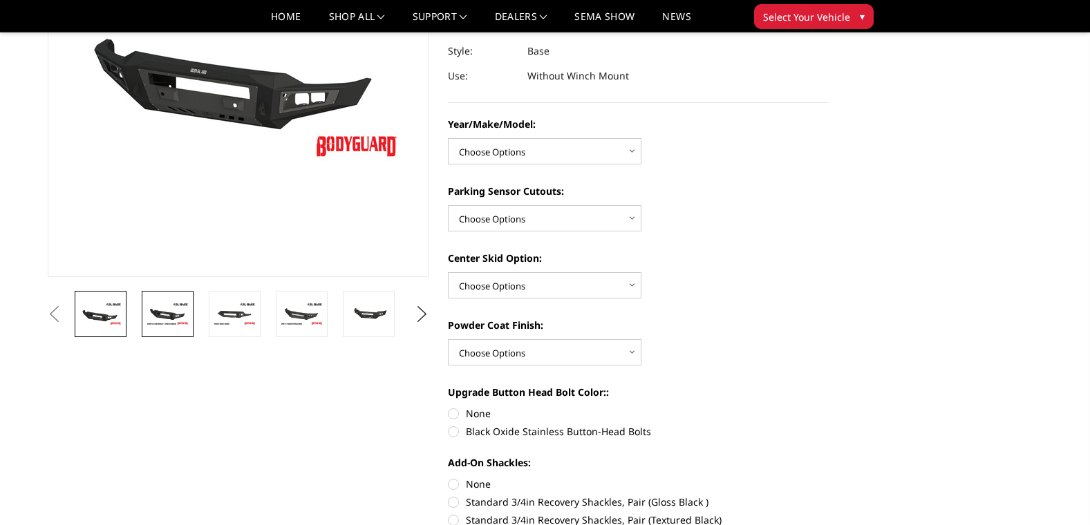
click at [156, 310] on img at bounding box center [168, 314] width 44 height 24
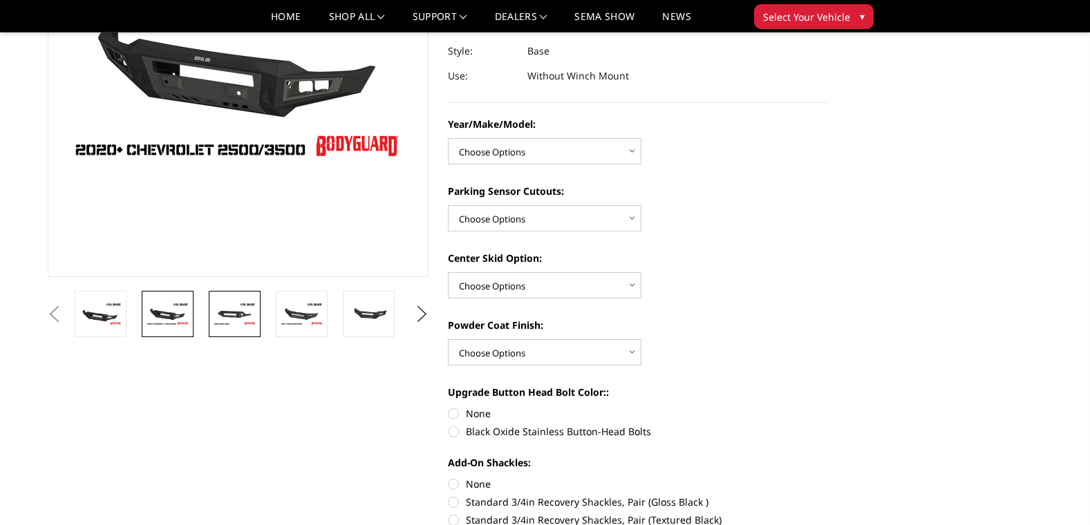
click at [231, 314] on img at bounding box center [235, 314] width 44 height 24
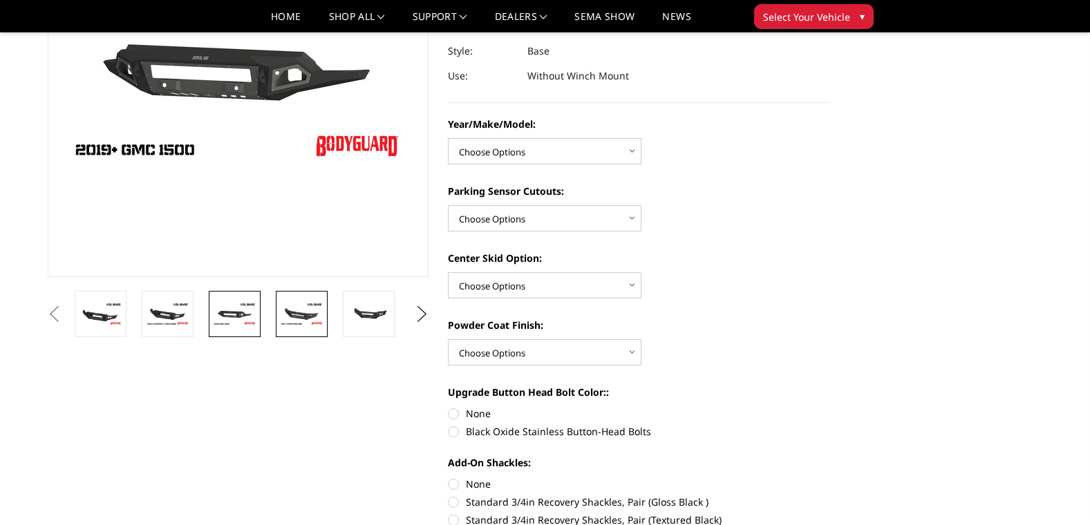
click at [298, 314] on img at bounding box center [302, 314] width 44 height 24
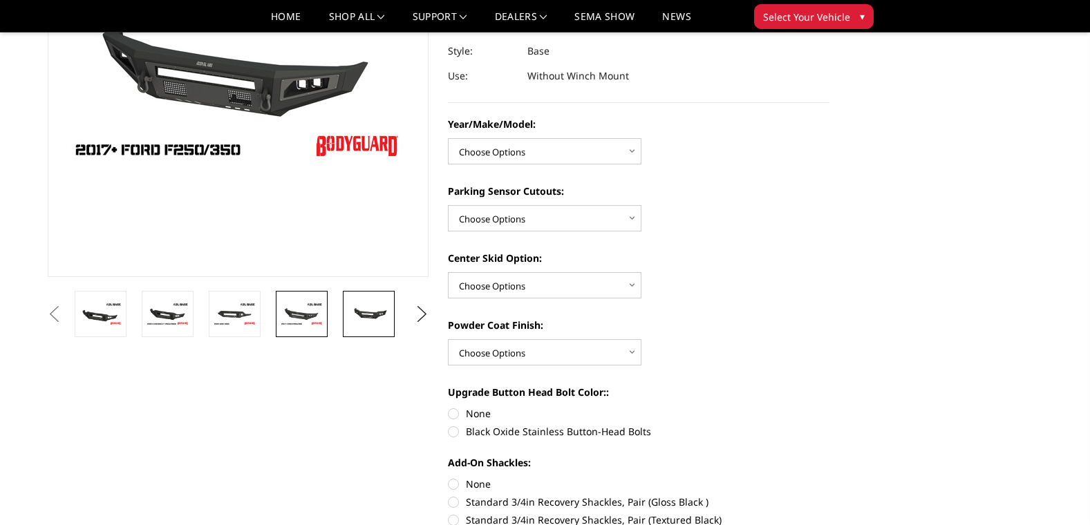
click at [365, 310] on img at bounding box center [369, 314] width 44 height 20
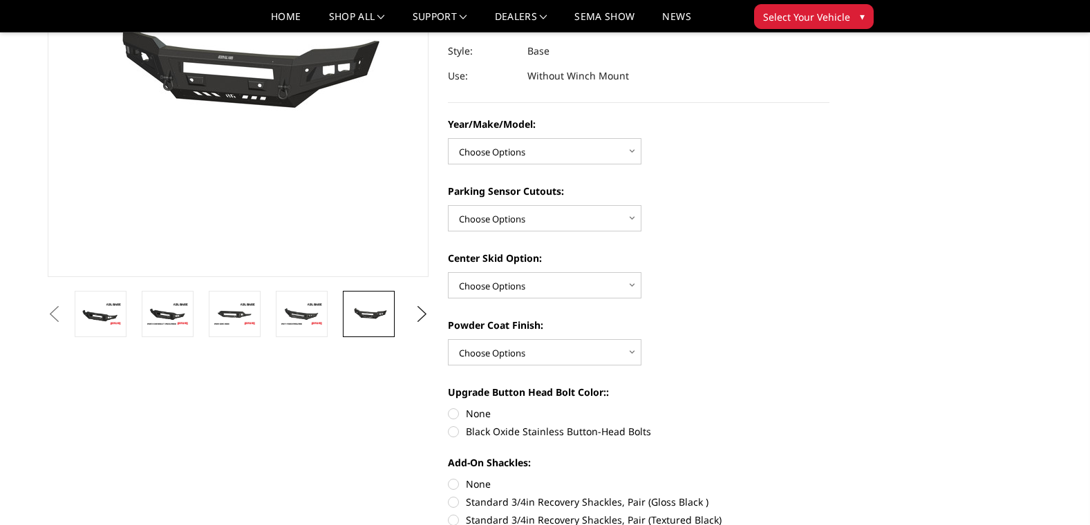
scroll to position [223, 0]
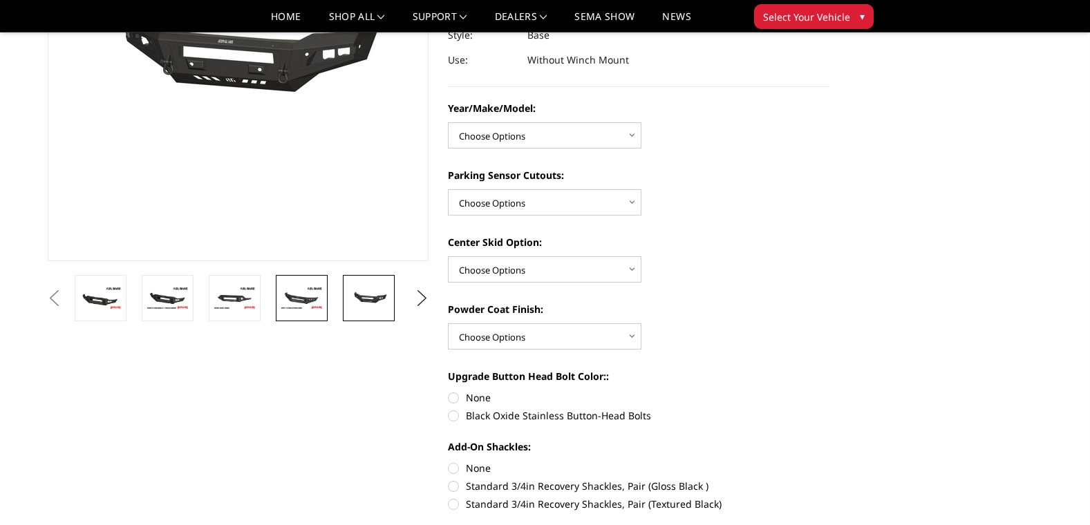
click at [305, 302] on img at bounding box center [302, 298] width 44 height 24
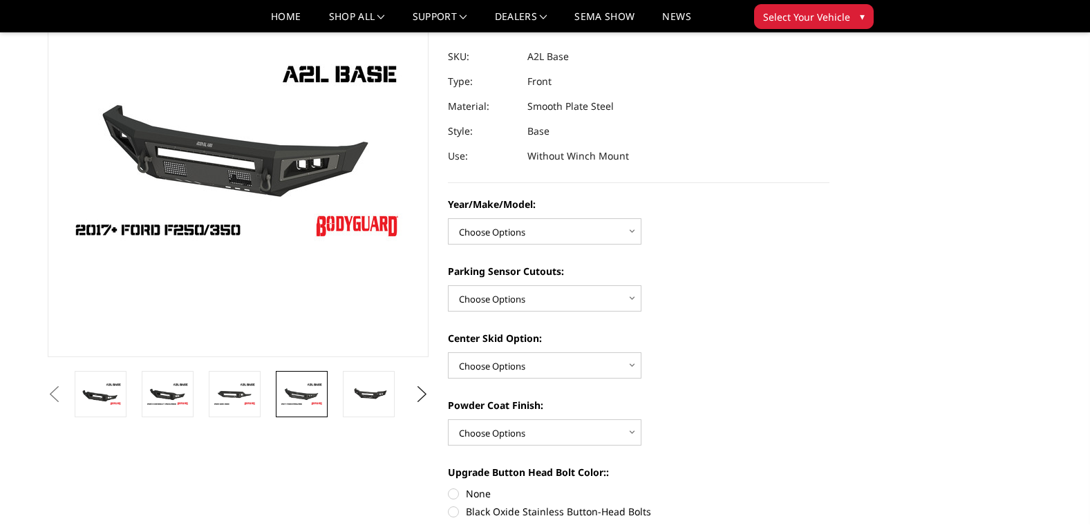
scroll to position [85, 0]
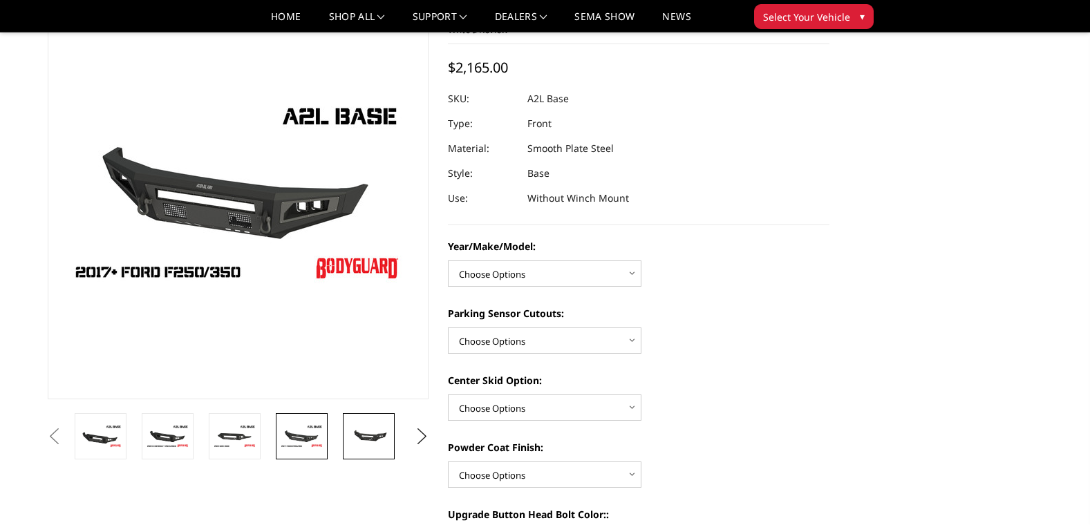
click at [377, 434] on img at bounding box center [369, 436] width 44 height 20
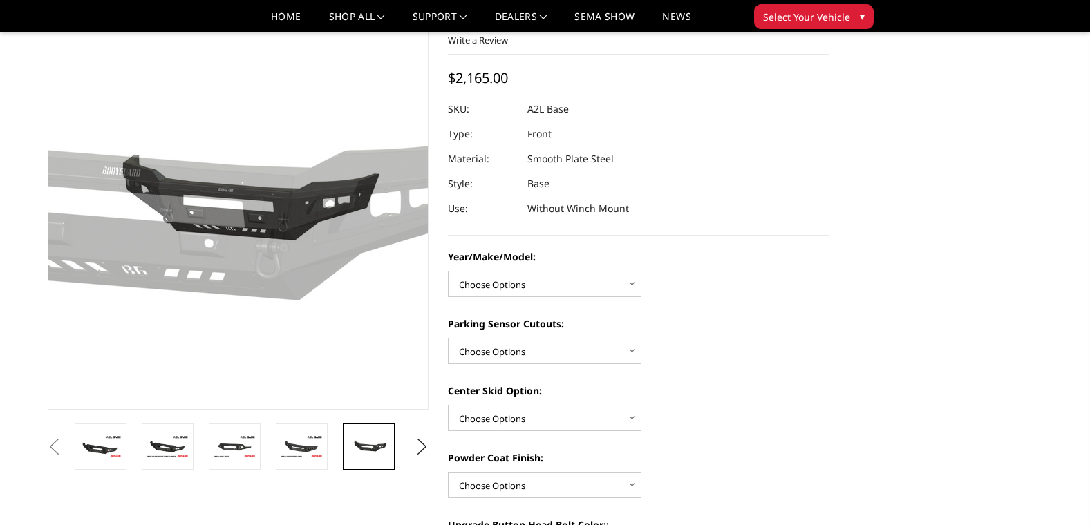
scroll to position [154, 0]
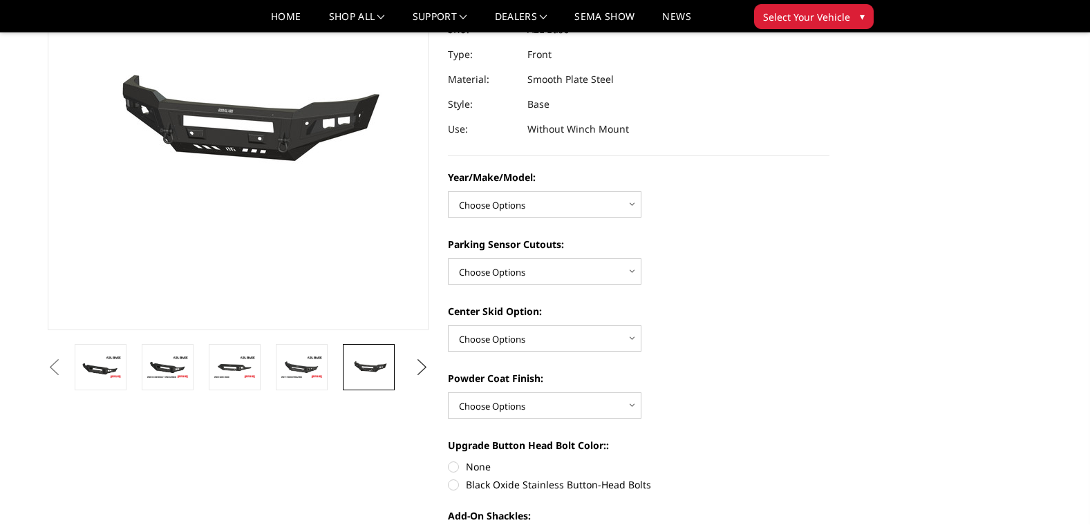
click at [430, 366] on button "Next" at bounding box center [421, 367] width 21 height 21
click at [376, 368] on img at bounding box center [369, 366] width 44 height 29
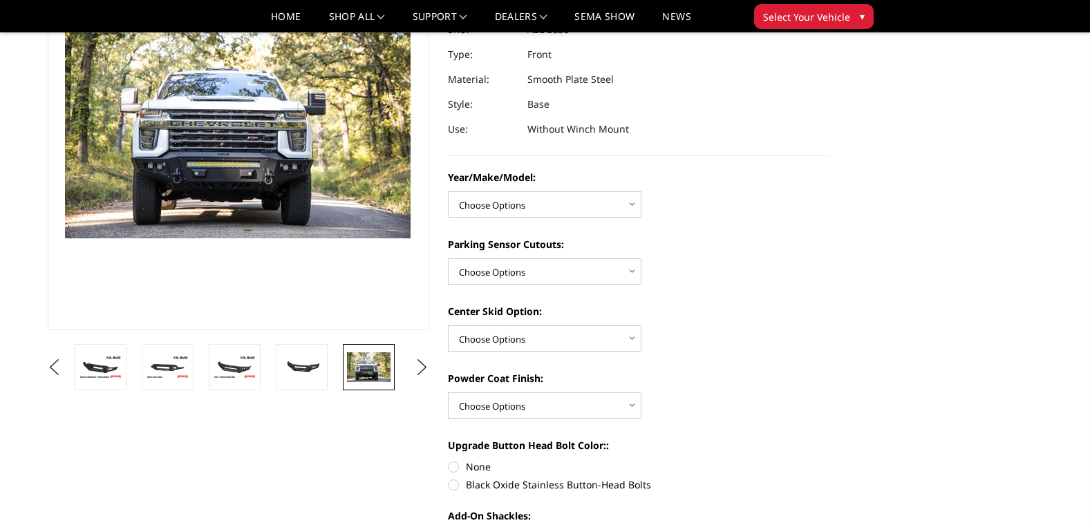
scroll to position [120, 0]
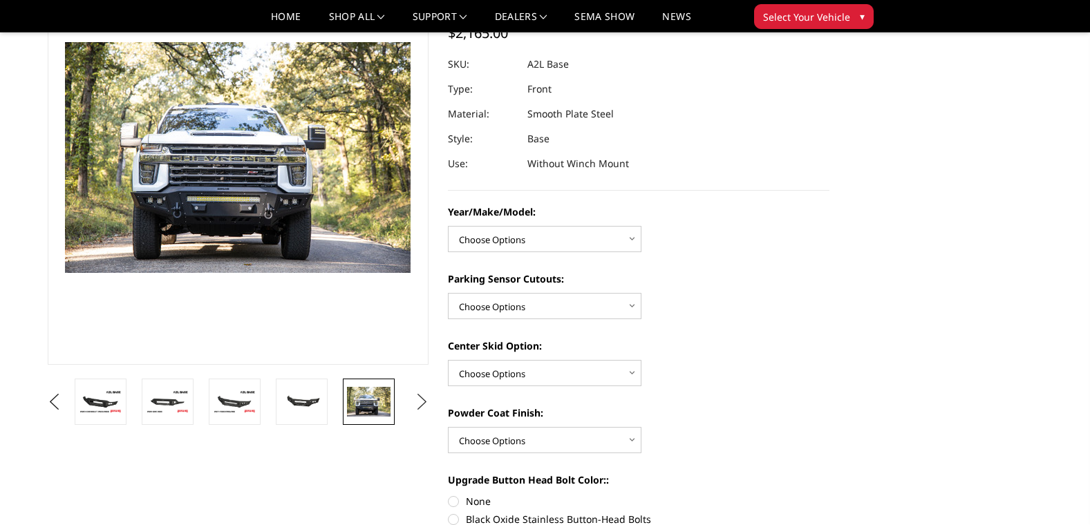
click at [418, 398] on button "Next" at bounding box center [421, 402] width 21 height 21
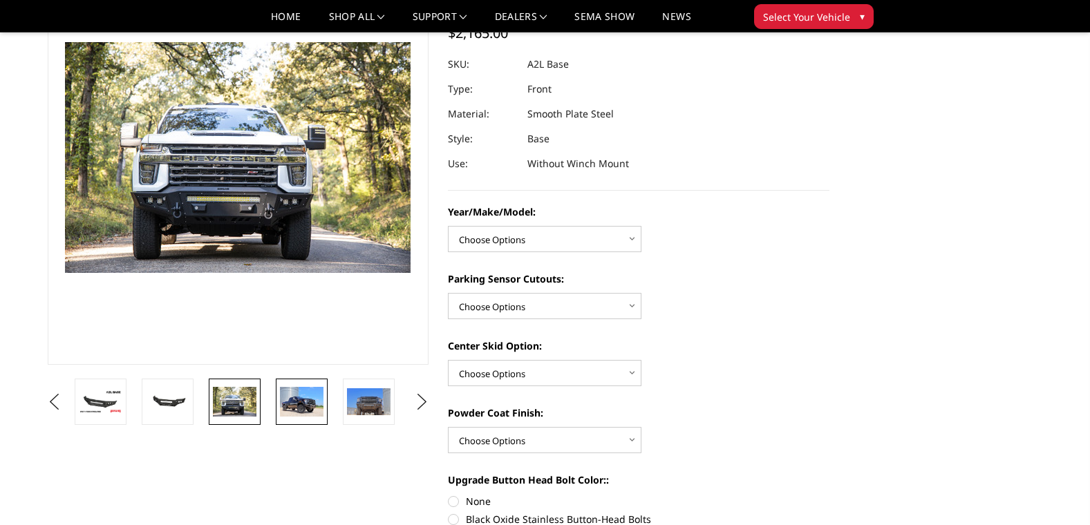
click at [321, 408] on img at bounding box center [302, 401] width 44 height 29
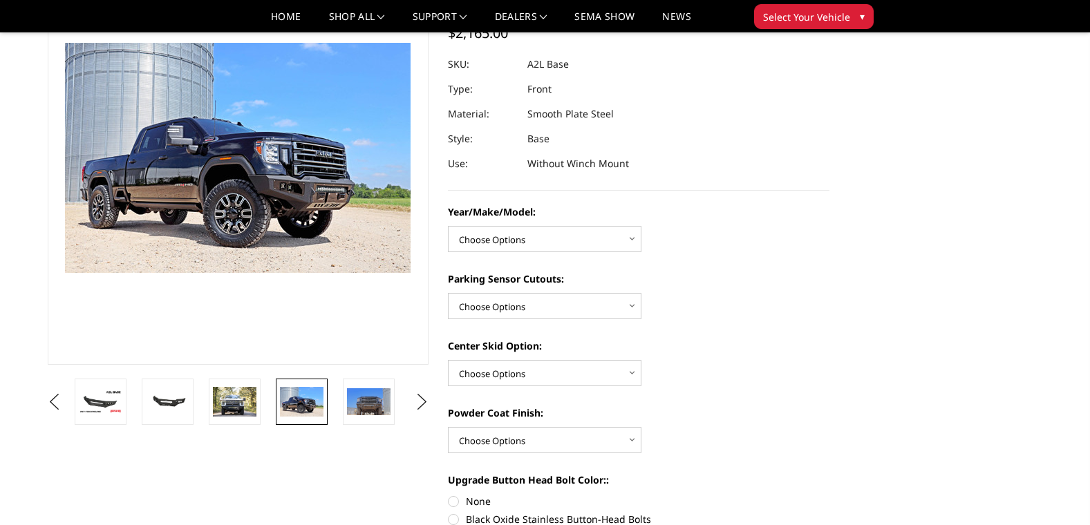
scroll to position [120, 0]
click at [359, 398] on img at bounding box center [369, 402] width 44 height 28
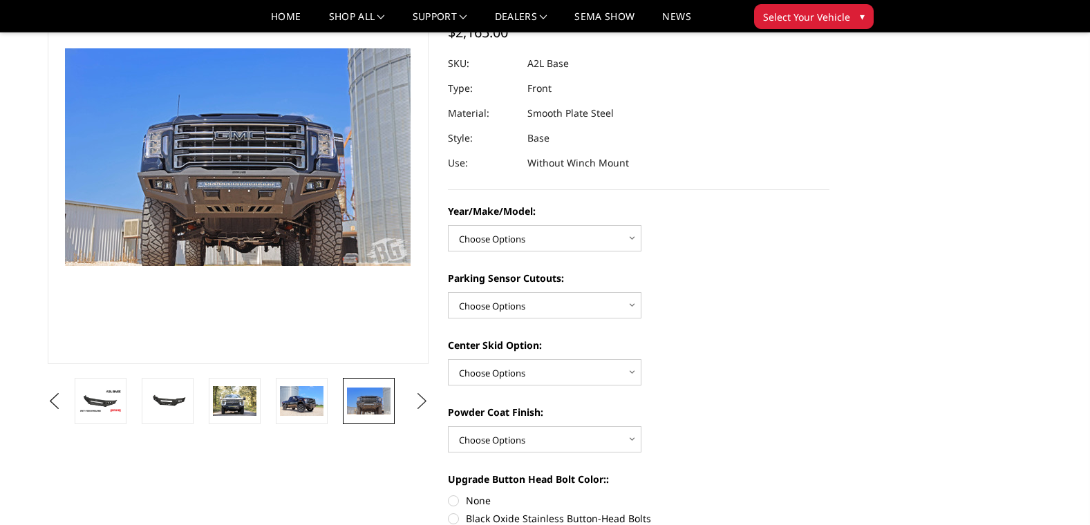
click at [424, 400] on button "Next" at bounding box center [421, 401] width 21 height 21
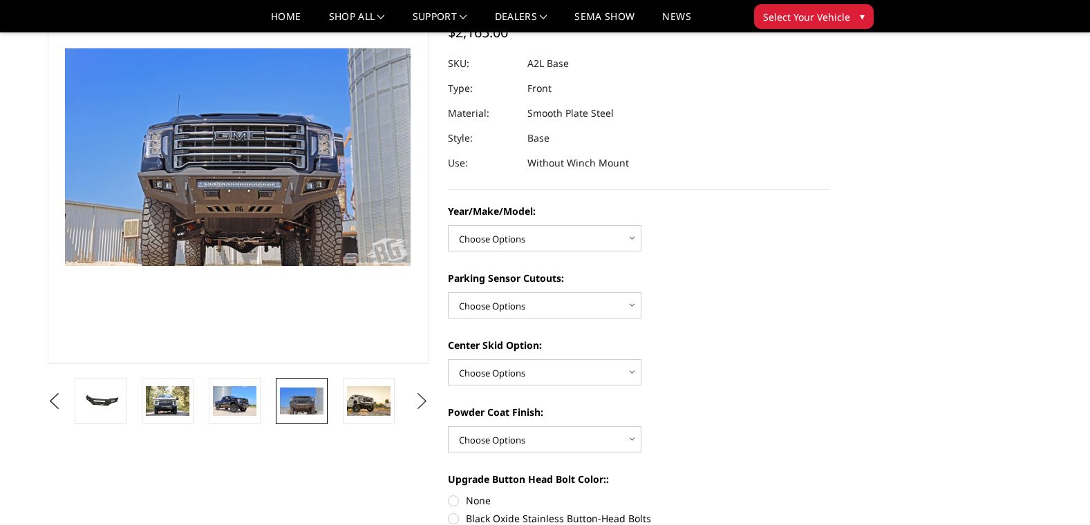
click at [424, 400] on button "Next" at bounding box center [421, 401] width 21 height 21
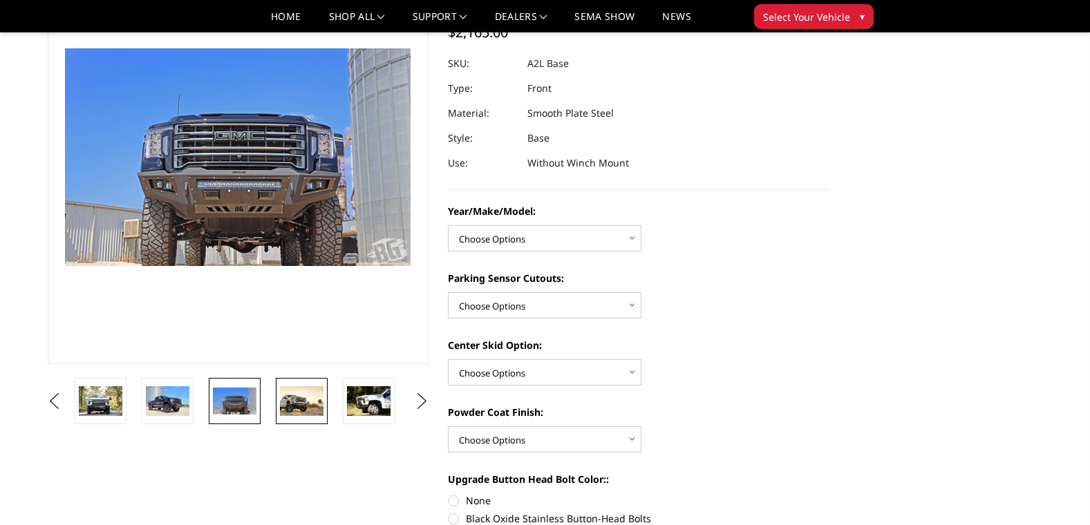
click at [298, 406] on img at bounding box center [302, 401] width 44 height 30
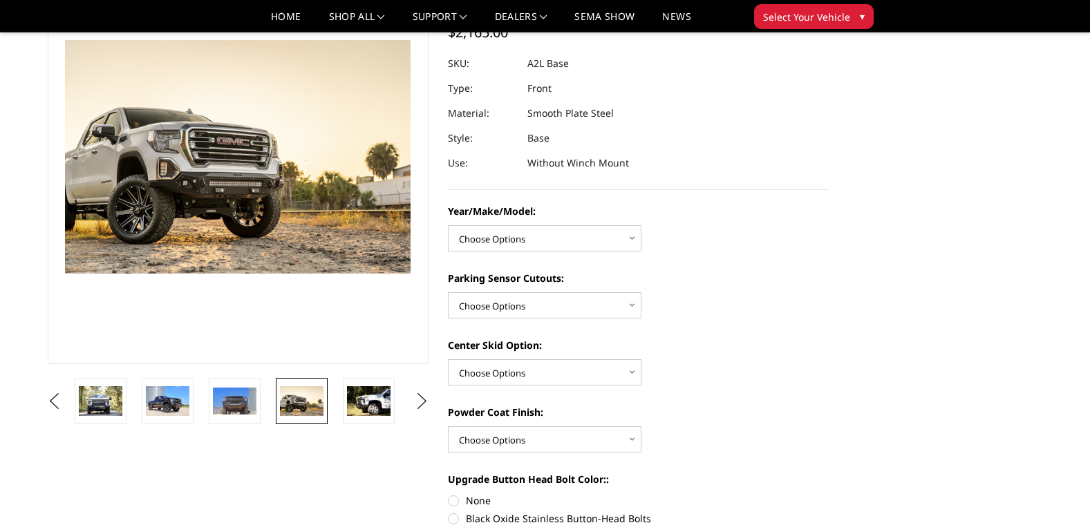
scroll to position [112, 0]
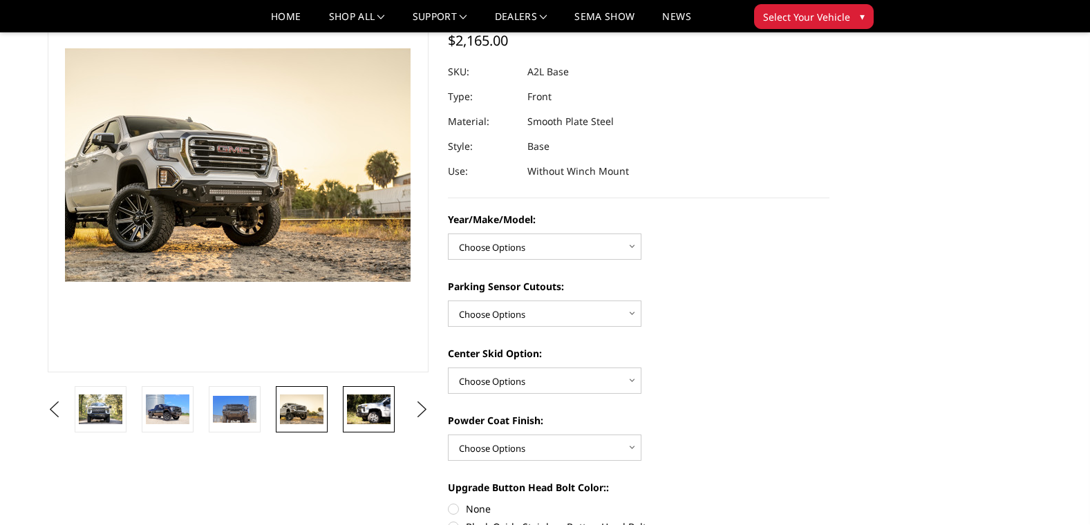
click at [345, 402] on link at bounding box center [369, 409] width 52 height 46
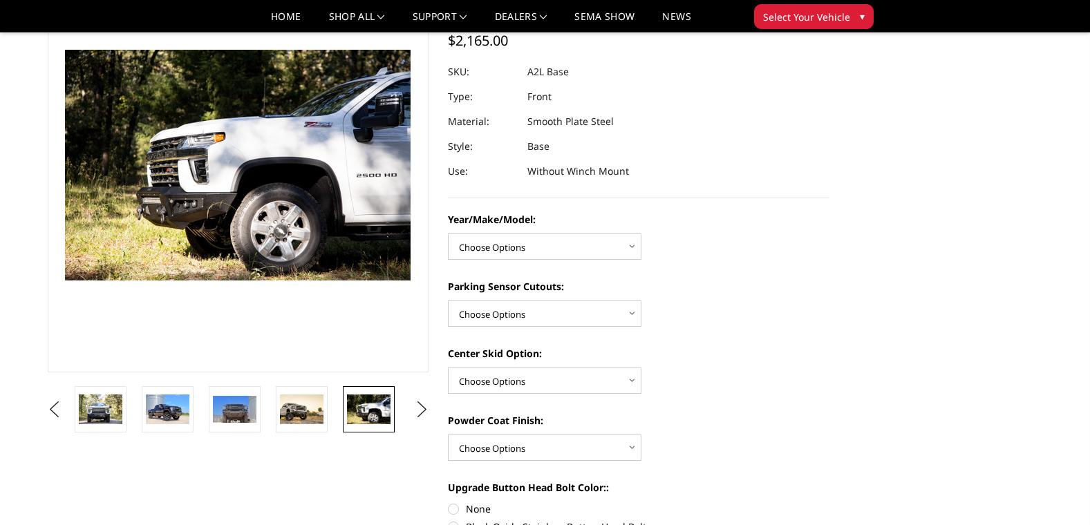
scroll to position [113, 0]
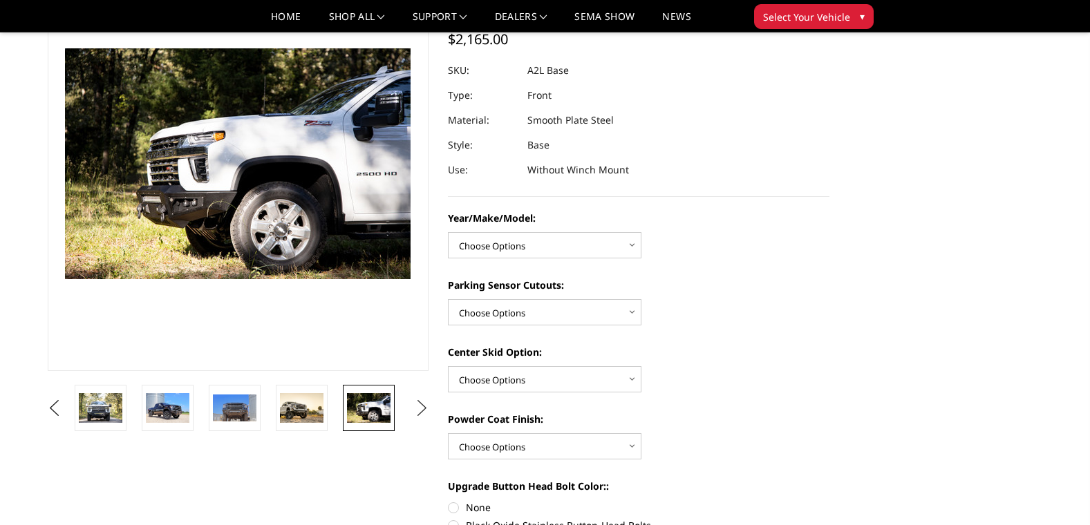
click at [413, 402] on button "Next" at bounding box center [421, 408] width 21 height 21
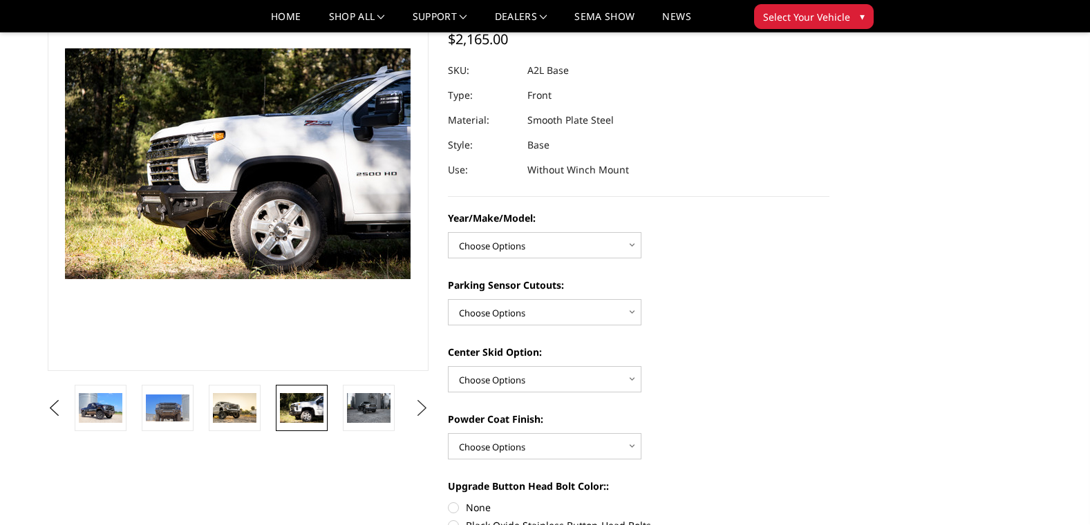
click at [413, 402] on button "Next" at bounding box center [421, 408] width 21 height 21
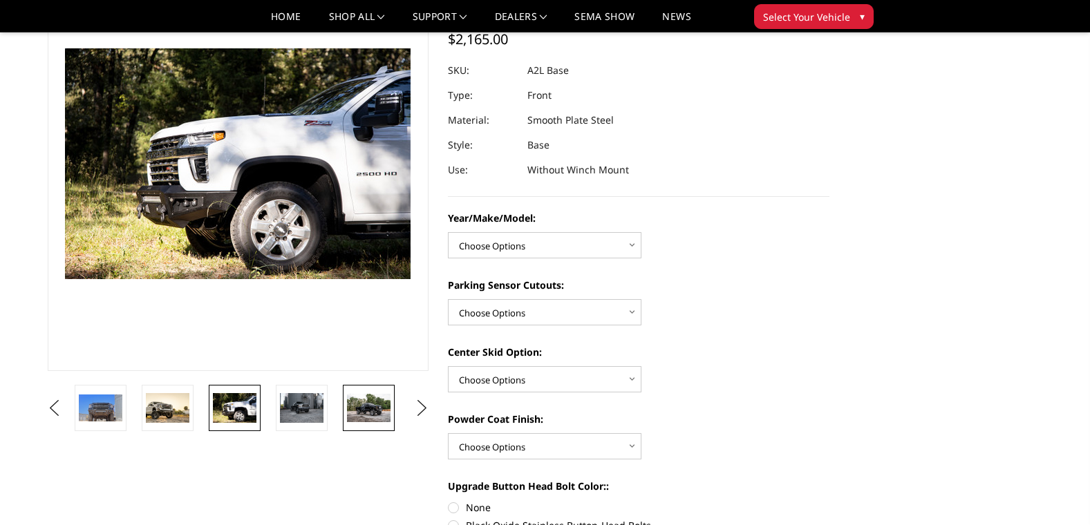
click at [372, 413] on img at bounding box center [369, 408] width 44 height 28
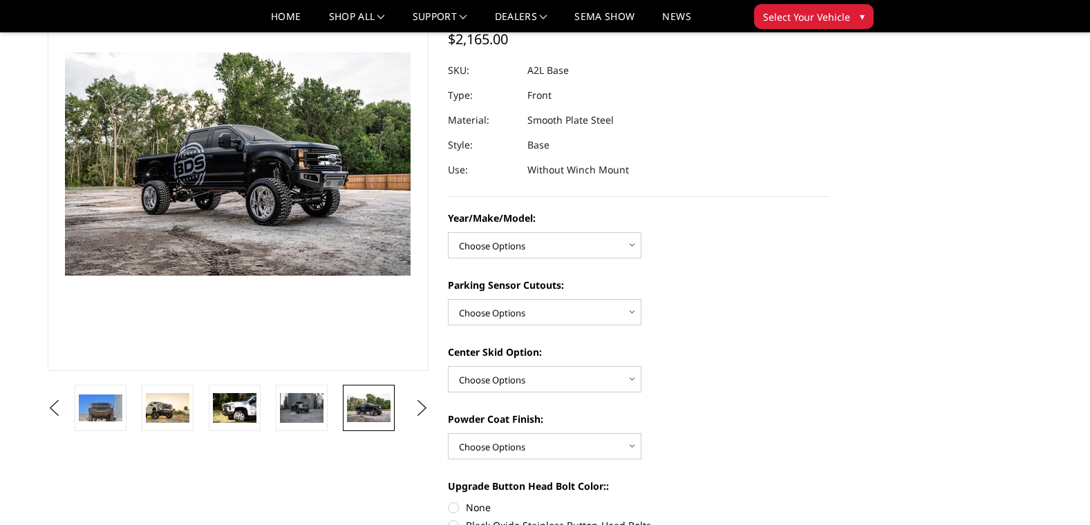
scroll to position [117, 0]
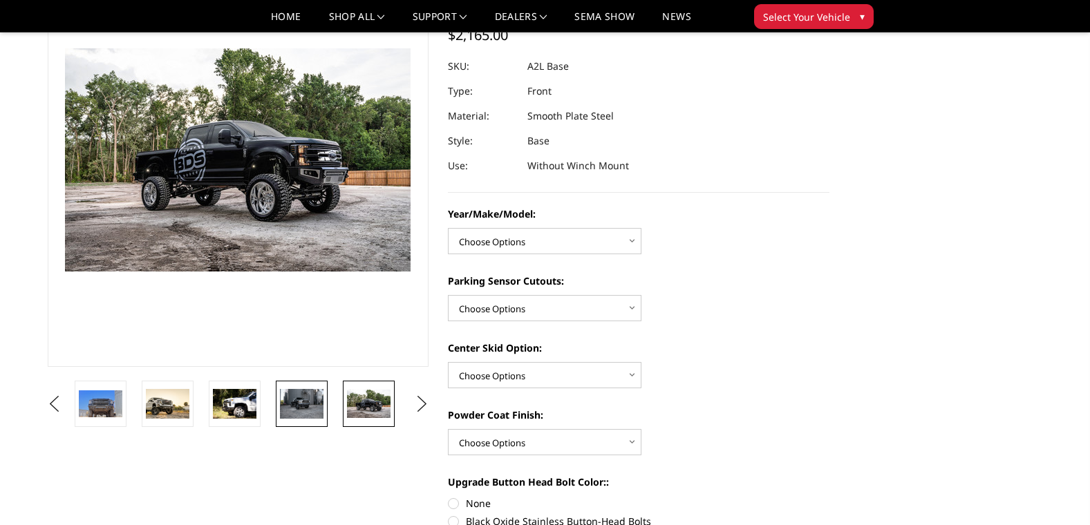
click at [302, 410] on img at bounding box center [302, 403] width 44 height 29
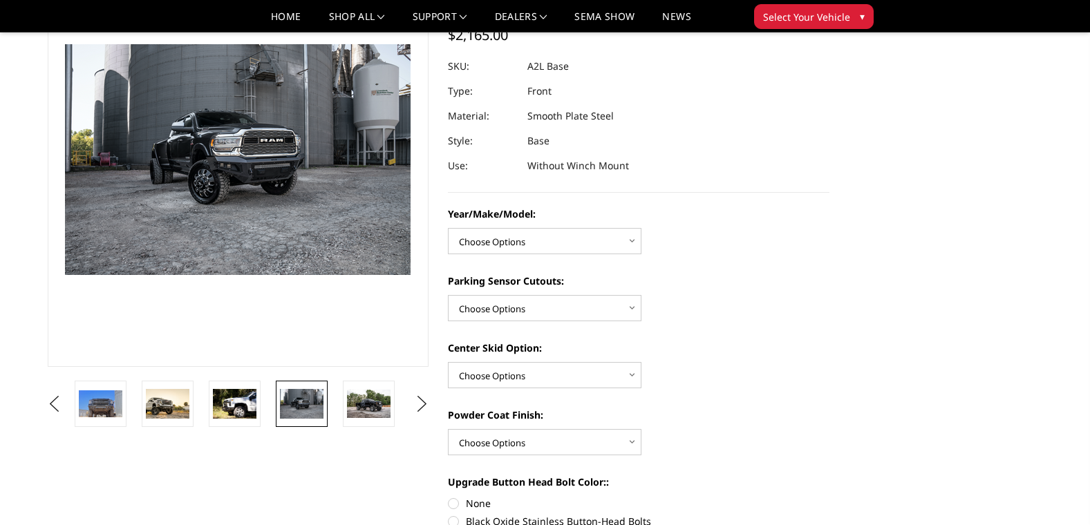
scroll to position [113, 0]
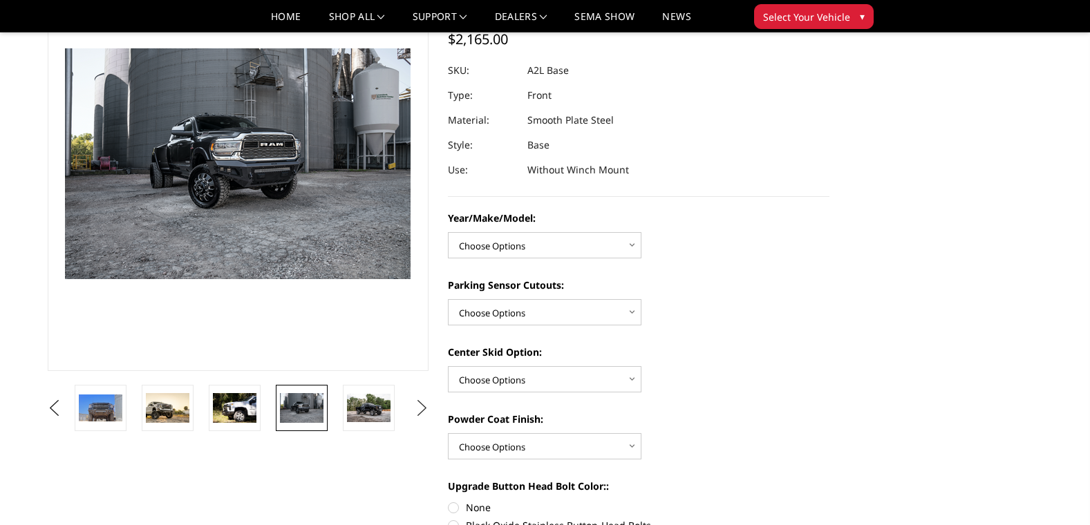
click at [420, 402] on button "Next" at bounding box center [421, 408] width 21 height 21
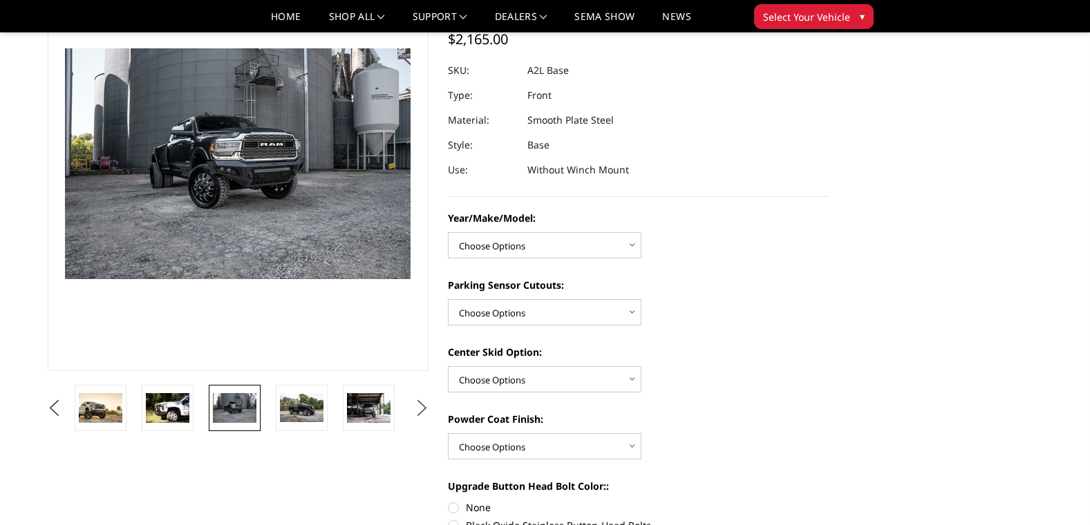
click at [420, 402] on button "Next" at bounding box center [421, 408] width 21 height 21
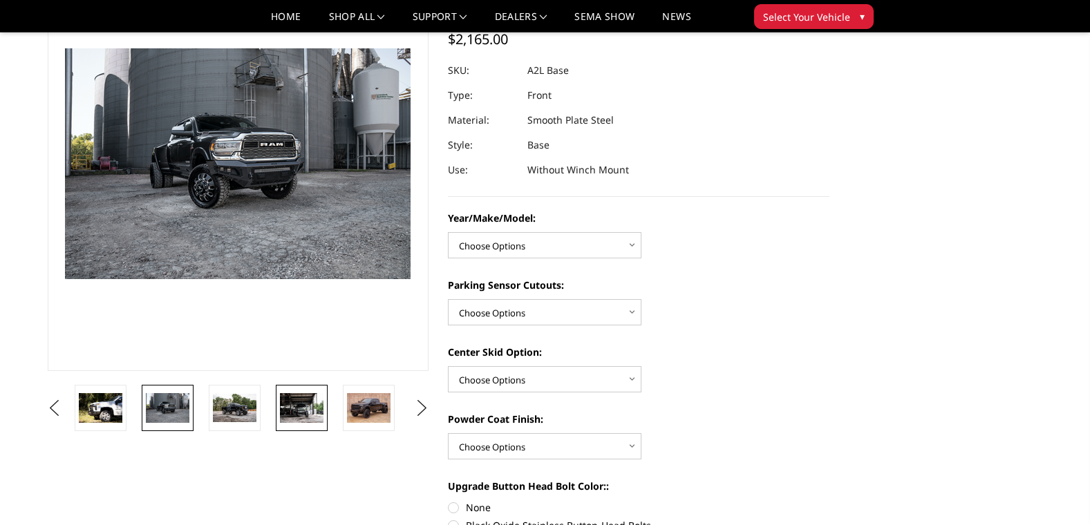
click at [299, 406] on img at bounding box center [302, 407] width 44 height 29
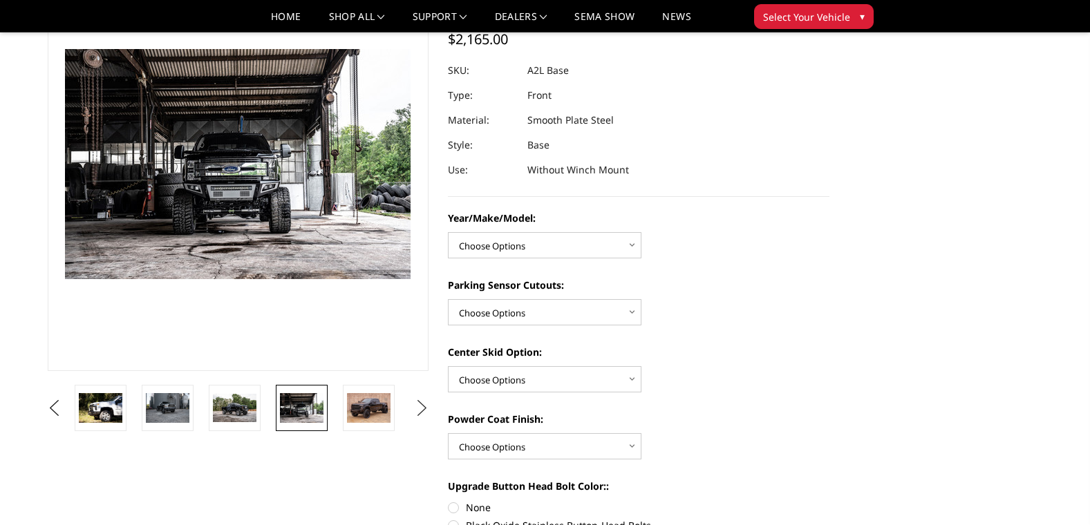
click at [420, 404] on button "Next" at bounding box center [421, 408] width 21 height 21
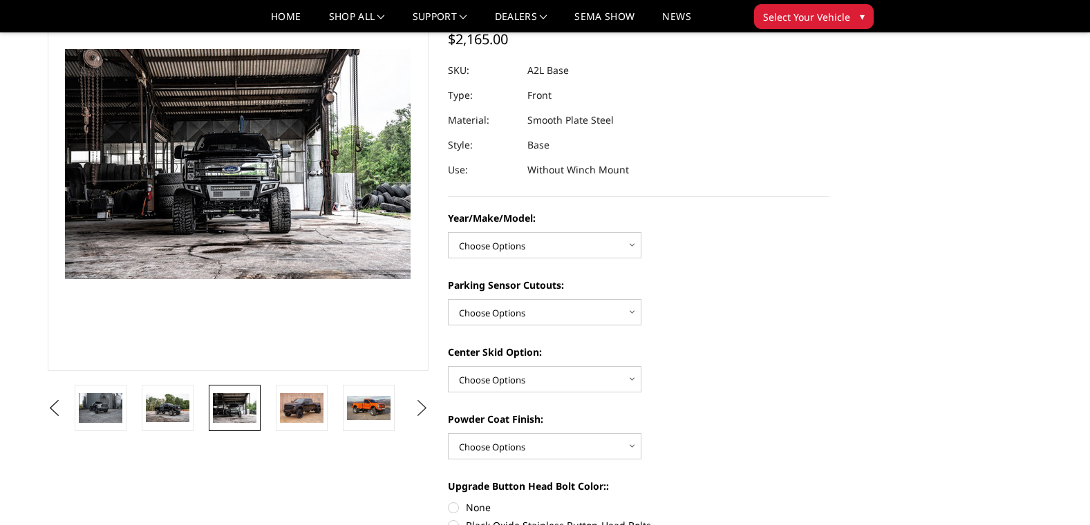
click at [421, 404] on button "Next" at bounding box center [421, 408] width 21 height 21
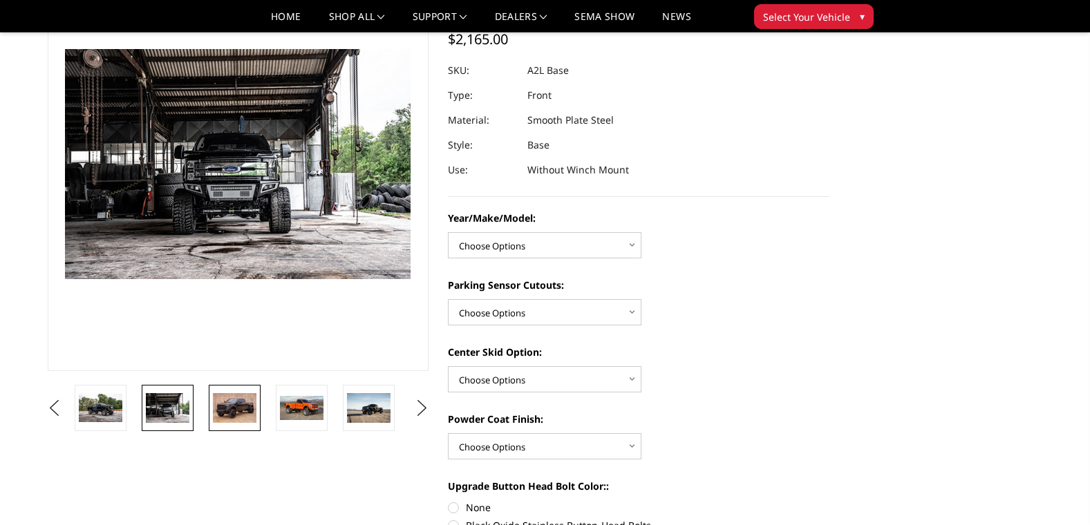
click at [227, 406] on img at bounding box center [235, 407] width 44 height 29
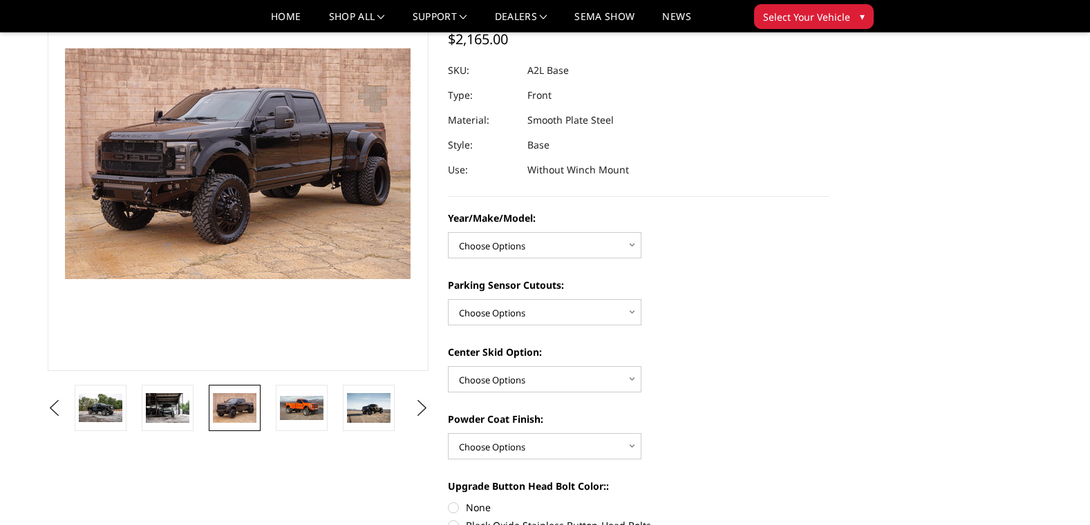
scroll to position [113, 0]
click at [352, 402] on img at bounding box center [369, 408] width 44 height 29
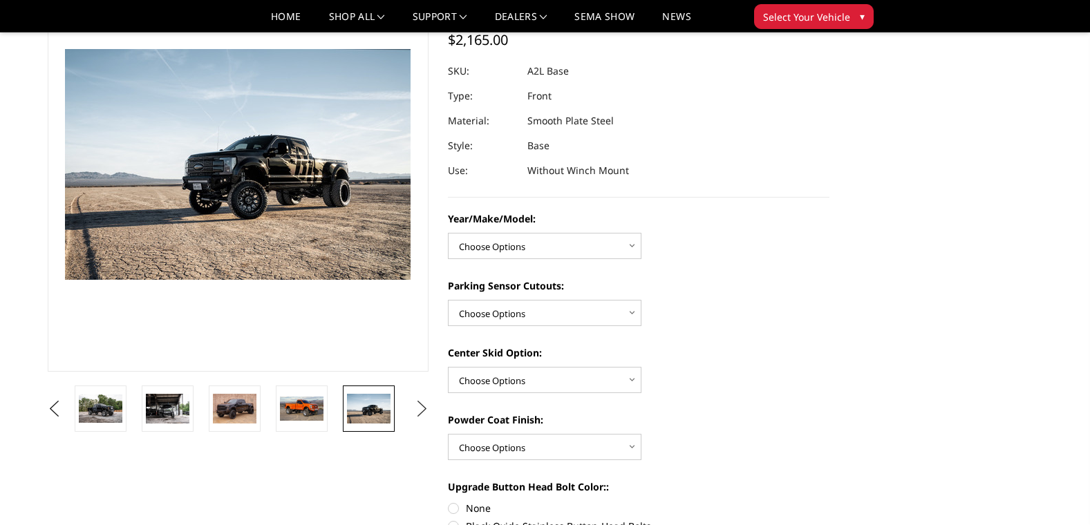
click at [416, 401] on button "Next" at bounding box center [421, 409] width 21 height 21
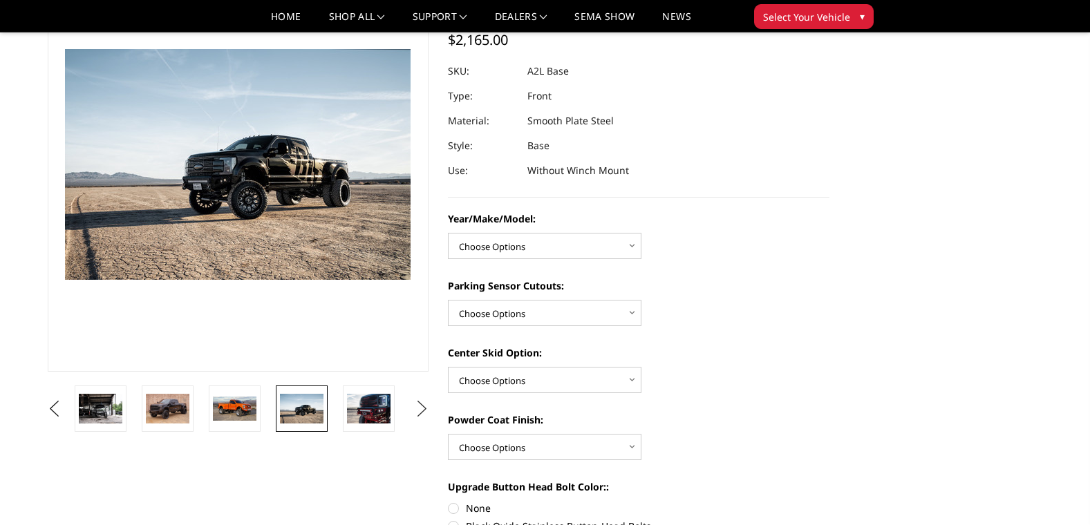
click at [416, 401] on button "Next" at bounding box center [421, 409] width 21 height 21
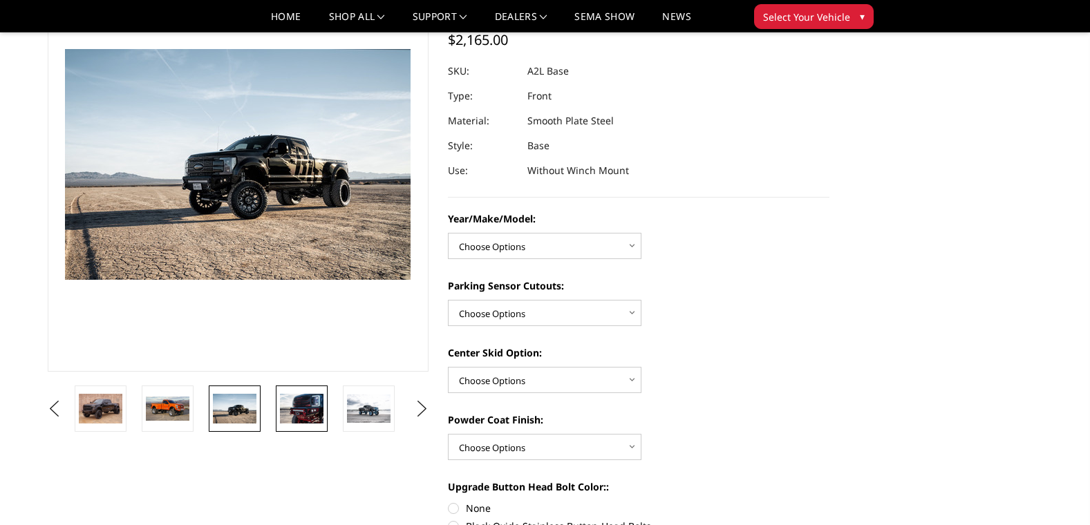
click at [309, 411] on img at bounding box center [302, 408] width 44 height 29
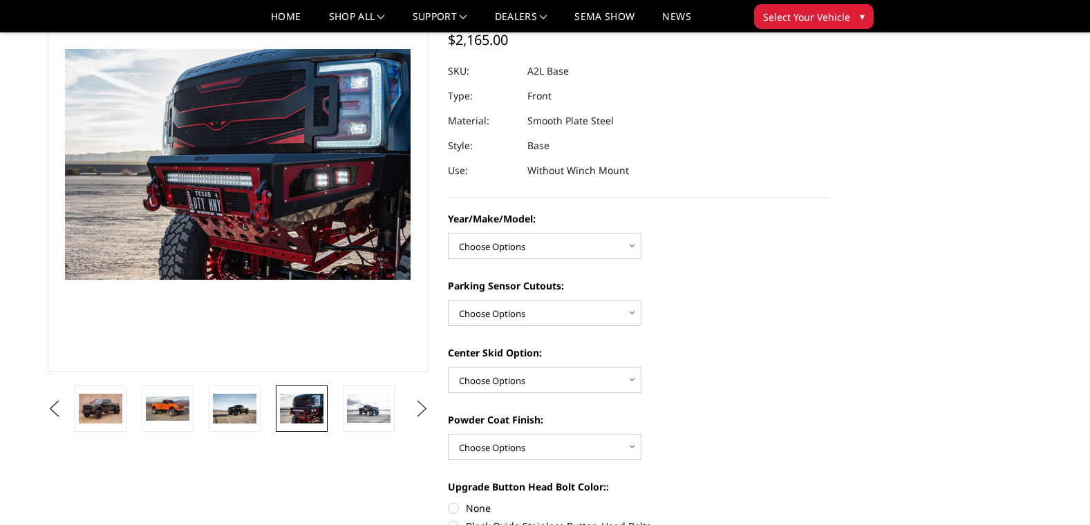
click at [419, 410] on button "Next" at bounding box center [421, 409] width 21 height 21
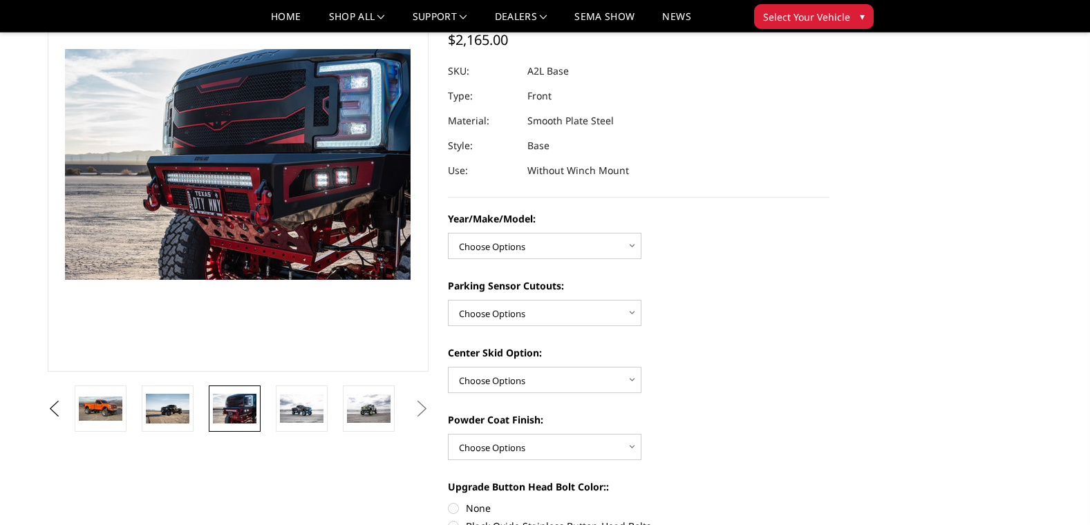
click at [419, 410] on button "Next" at bounding box center [421, 409] width 21 height 21
click at [364, 416] on img at bounding box center [369, 409] width 44 height 29
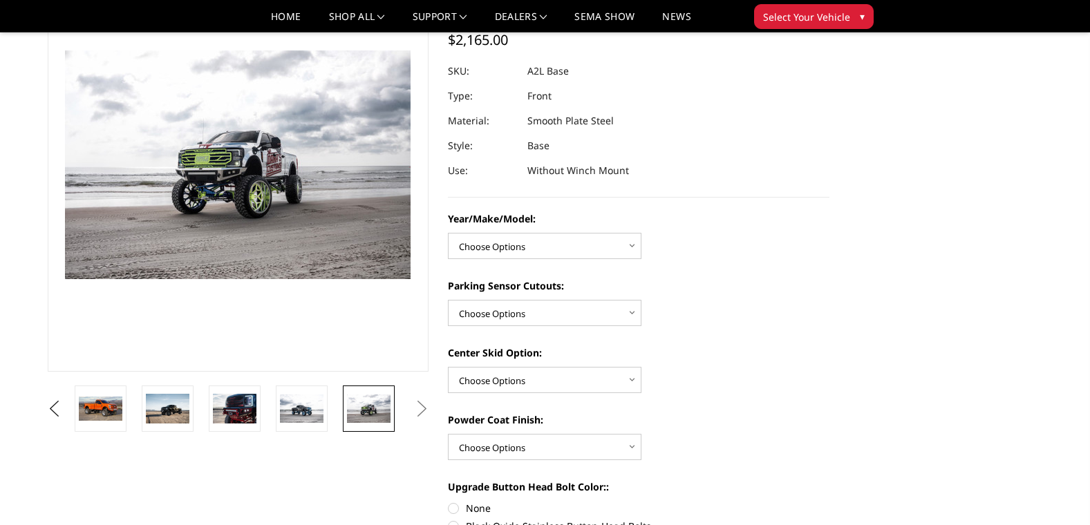
scroll to position [114, 0]
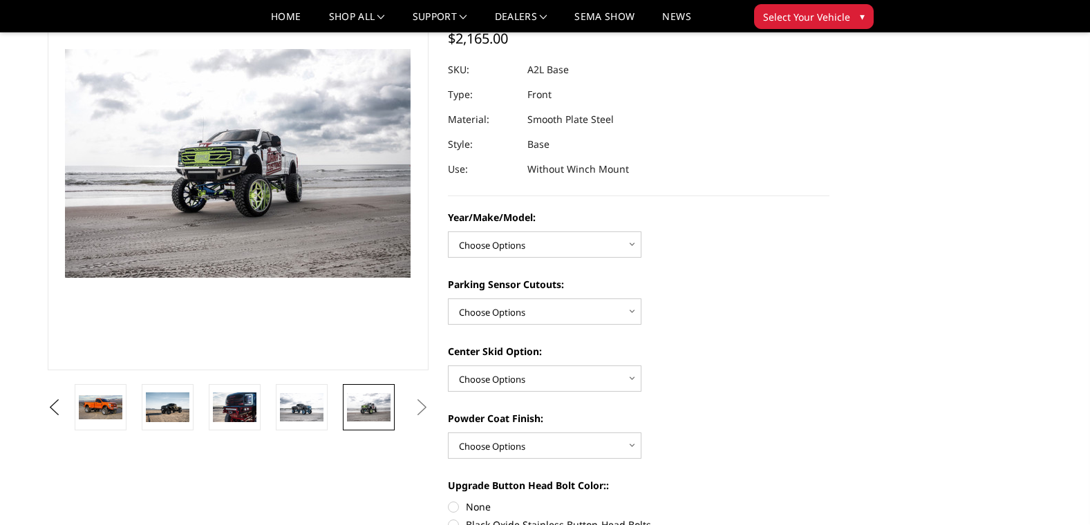
click at [424, 406] on button "Next" at bounding box center [421, 407] width 21 height 21
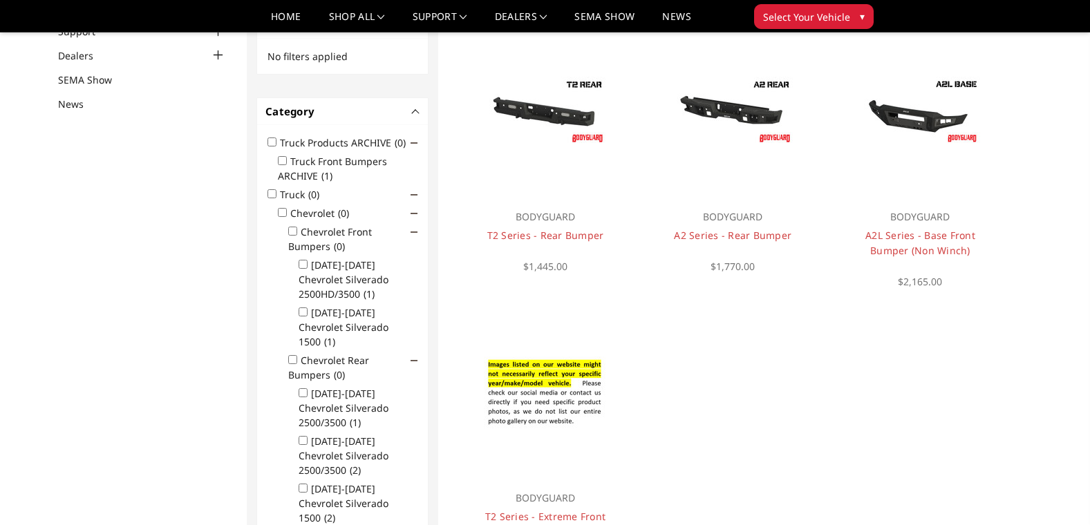
scroll to position [139, 0]
